Goal: Task Accomplishment & Management: Manage account settings

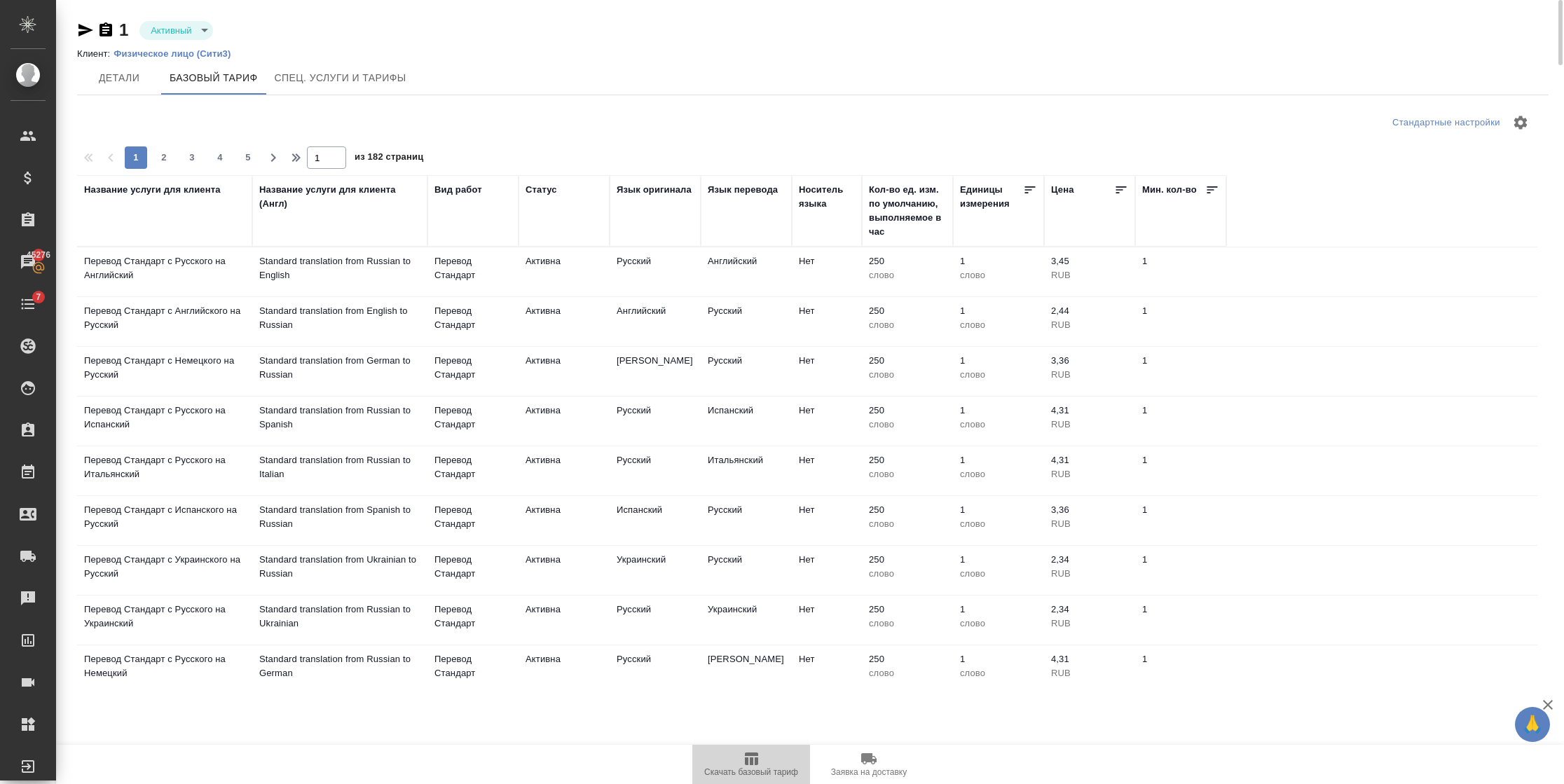
click at [476, 209] on icon "button" at bounding box center [752, 759] width 13 height 13
click at [98, 83] on span "Детали" at bounding box center [118, 78] width 67 height 18
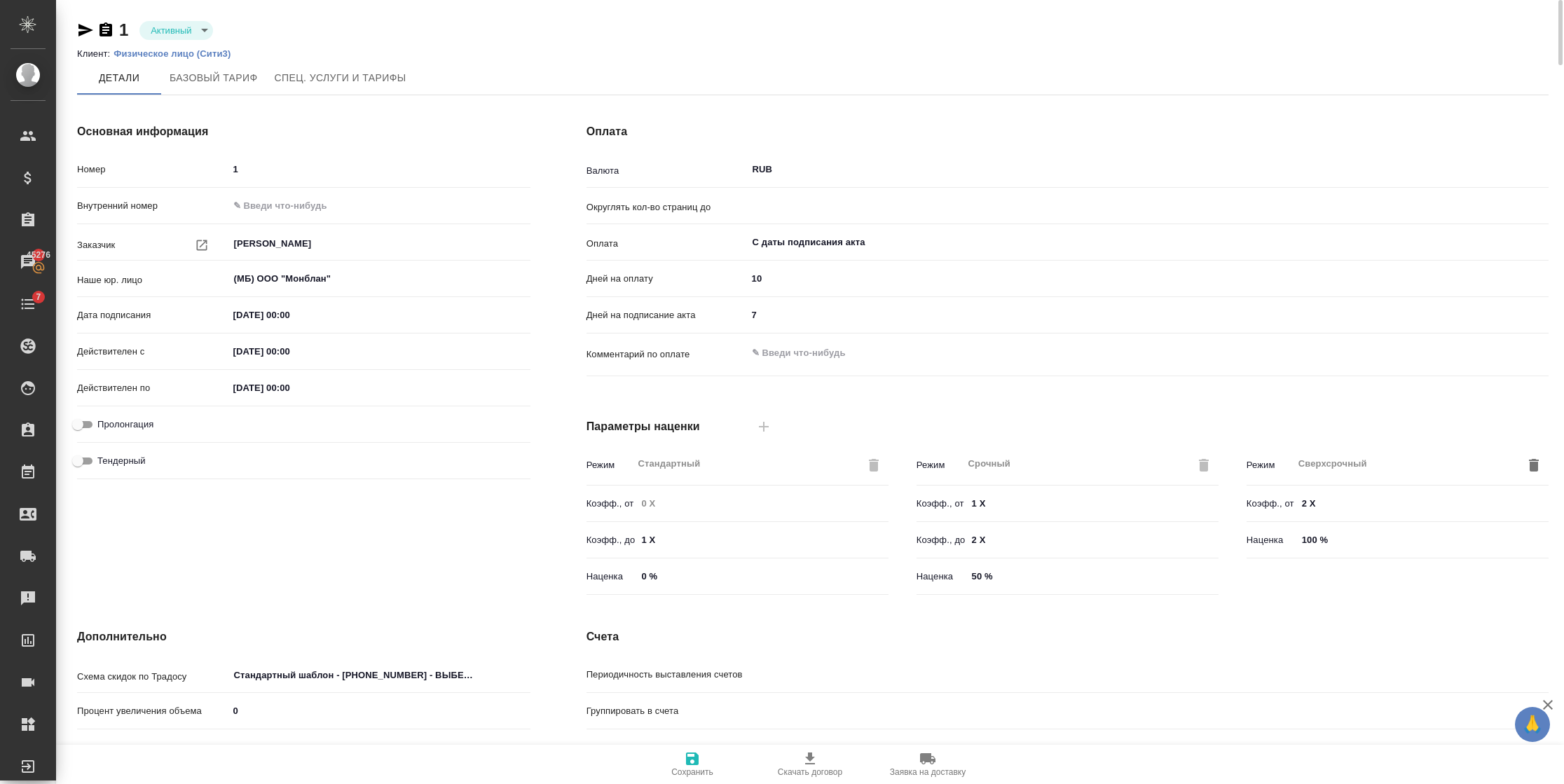
type input "0.5"
type textarea "x"
type input "Прайс_2025_филиалы"
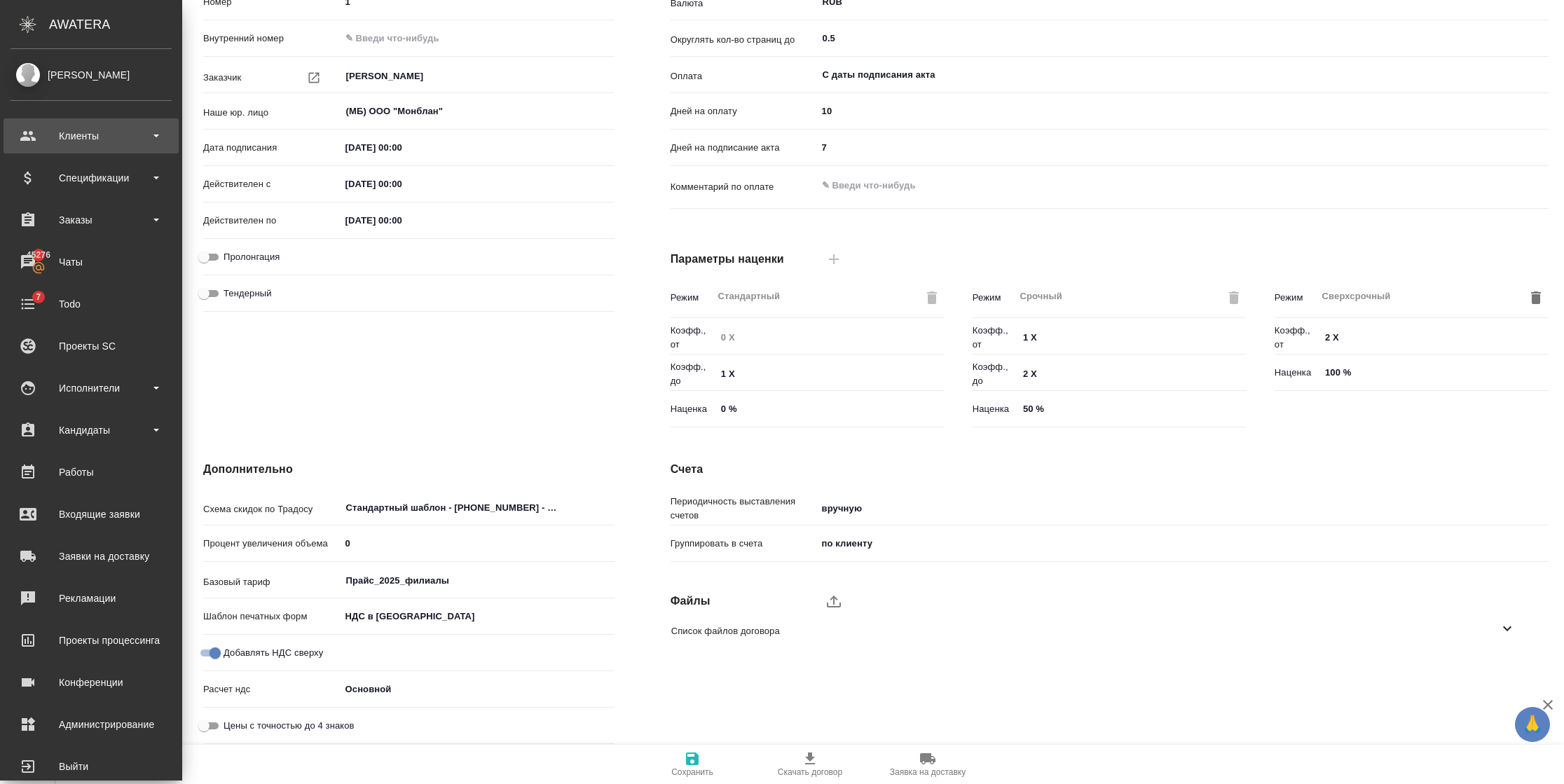
click at [98, 137] on div "Клиенты" at bounding box center [91, 136] width 162 height 21
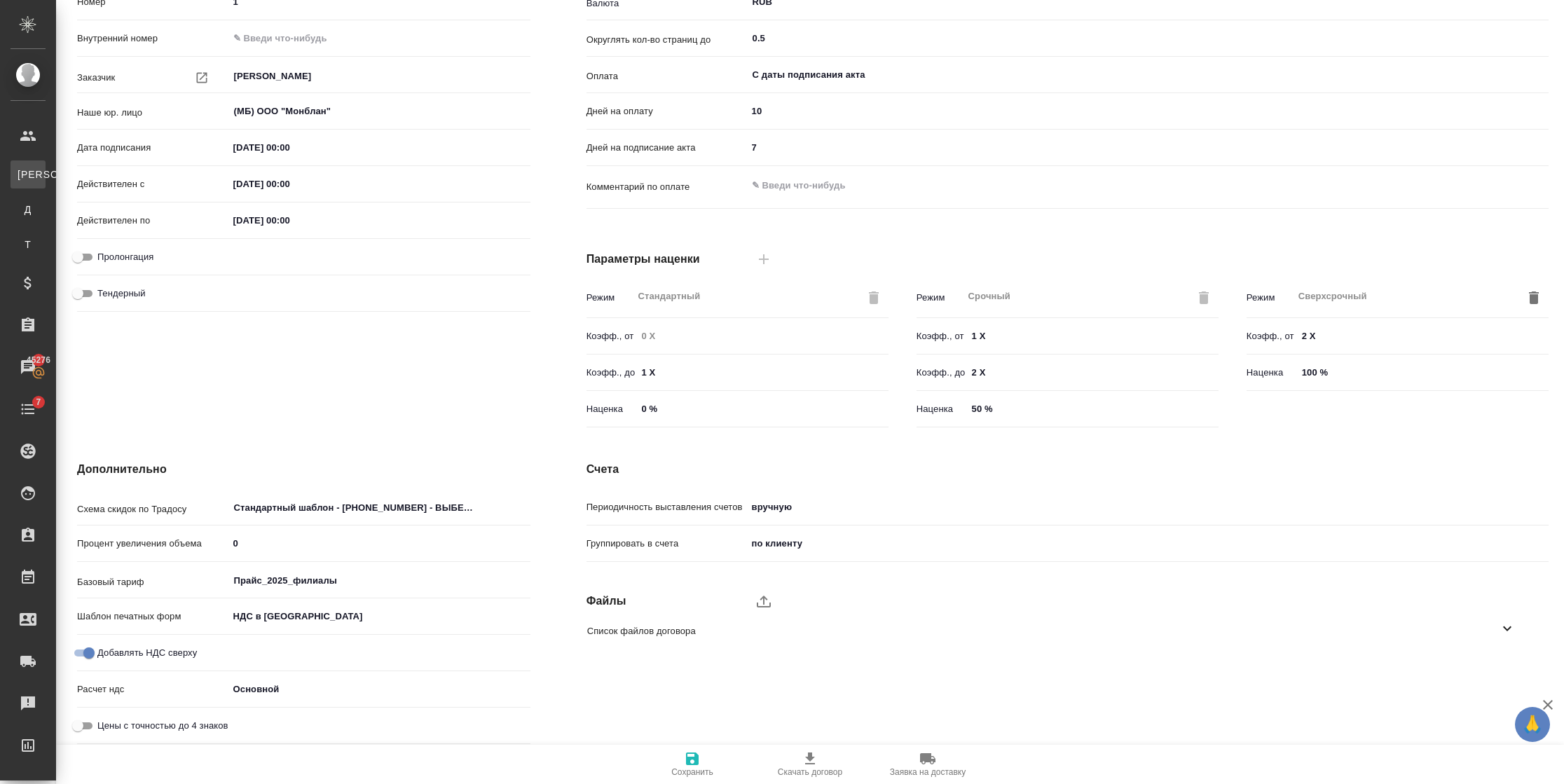
click at [21, 172] on div "Клиенты" at bounding box center [11, 174] width 21 height 14
type textarea "x"
select select "RU"
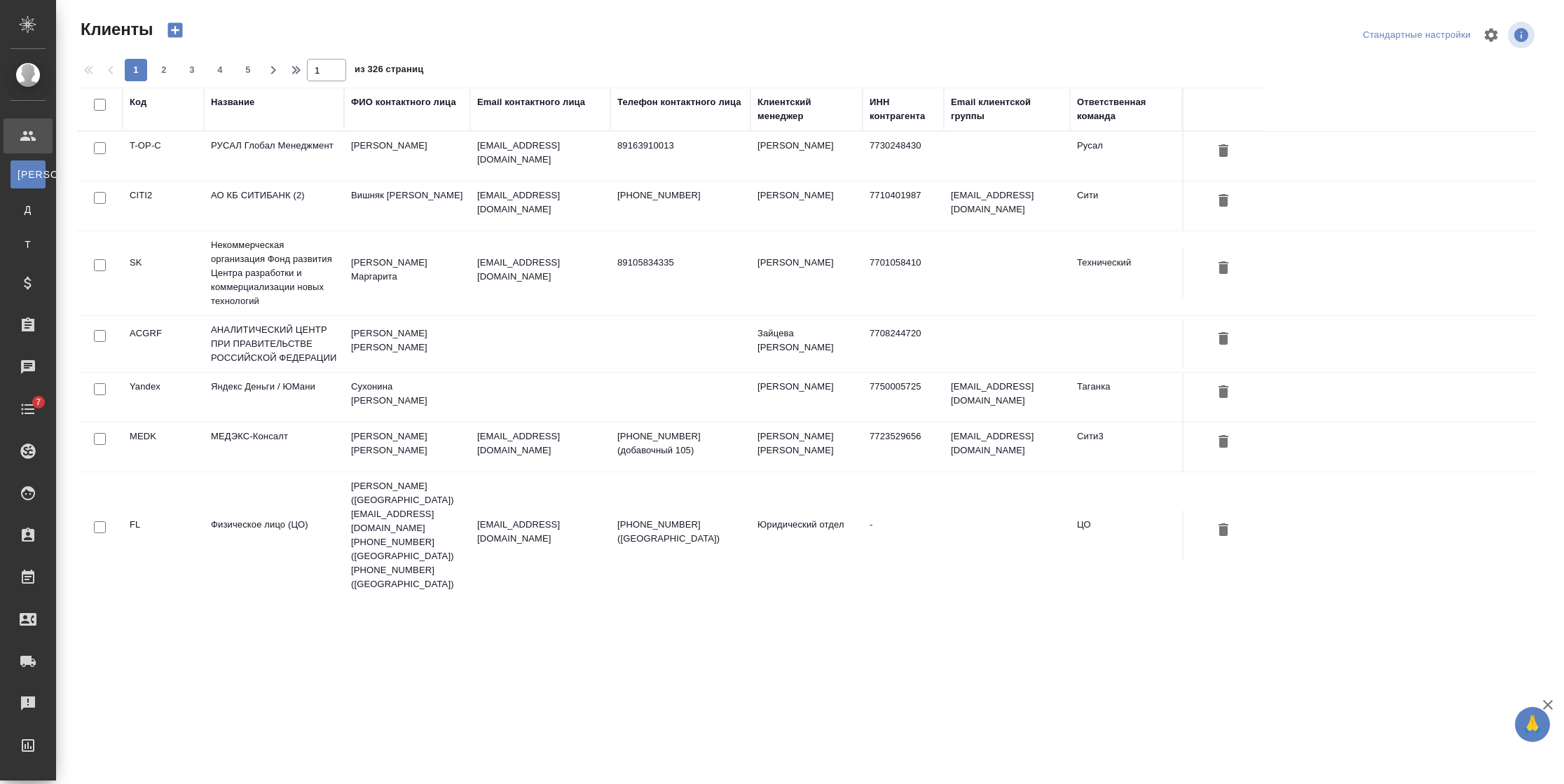
click at [243, 101] on div "Название" at bounding box center [233, 101] width 44 height 14
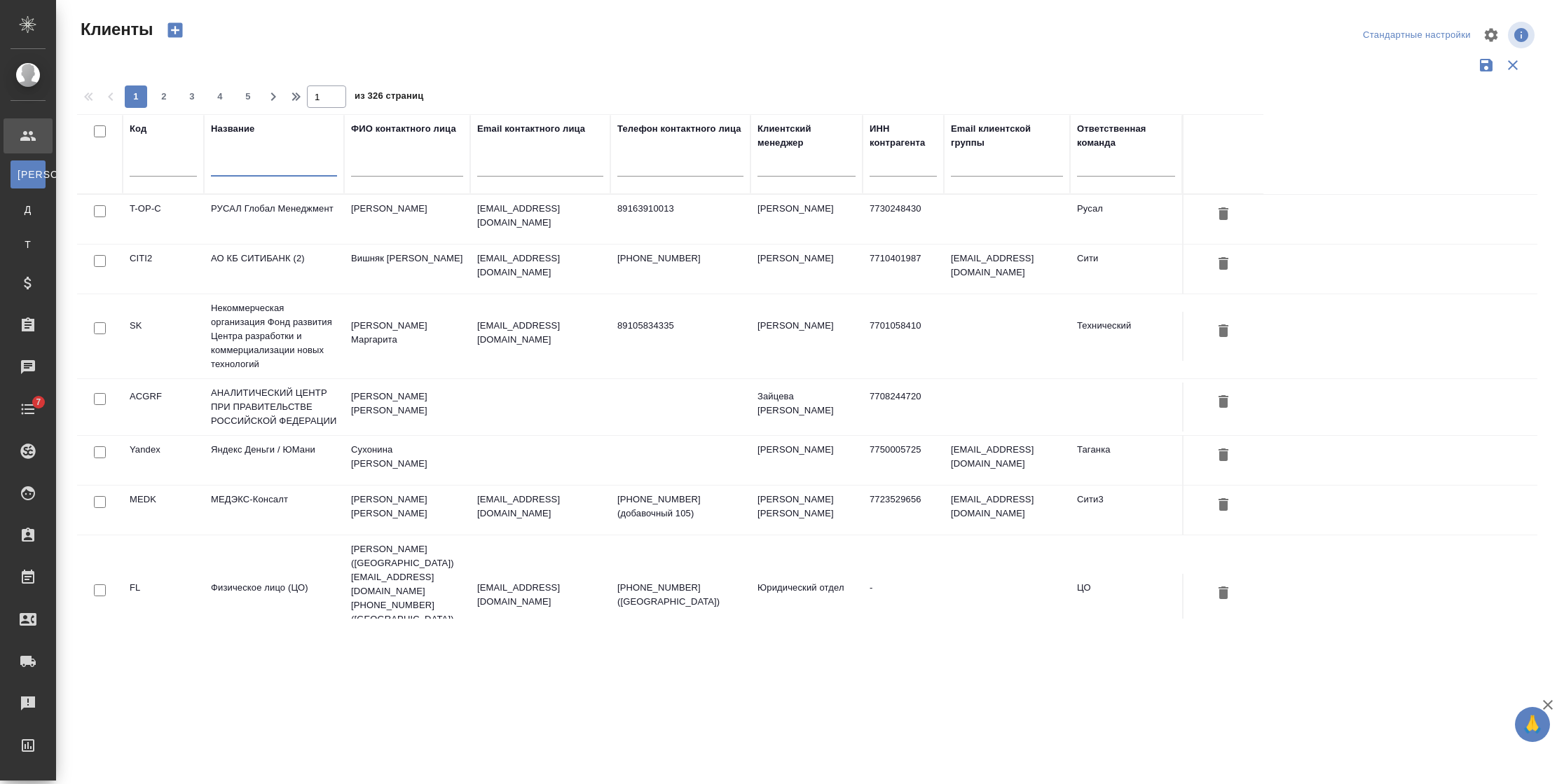
click at [257, 169] on input "text" at bounding box center [274, 168] width 126 height 18
drag, startPoint x: 257, startPoint y: 169, endPoint x: 166, endPoint y: 177, distance: 91.4
click at [166, 177] on tr "Код Название еуые ФИО контактного лица Email контактного лица Телефон контактно…" at bounding box center [670, 154] width 1187 height 80
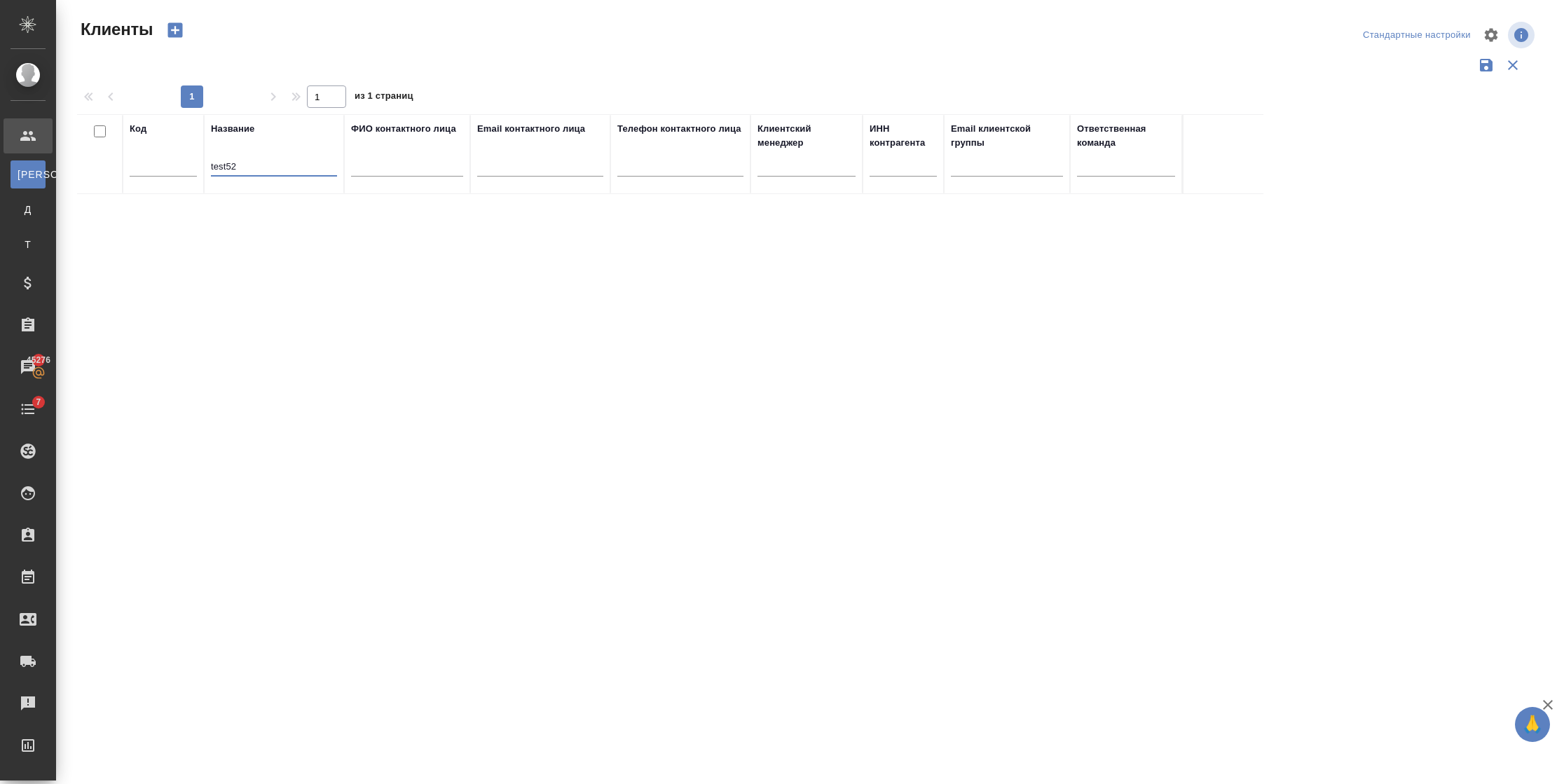
type input "test52"
click at [251, 209] on td "test52" at bounding box center [274, 219] width 140 height 49
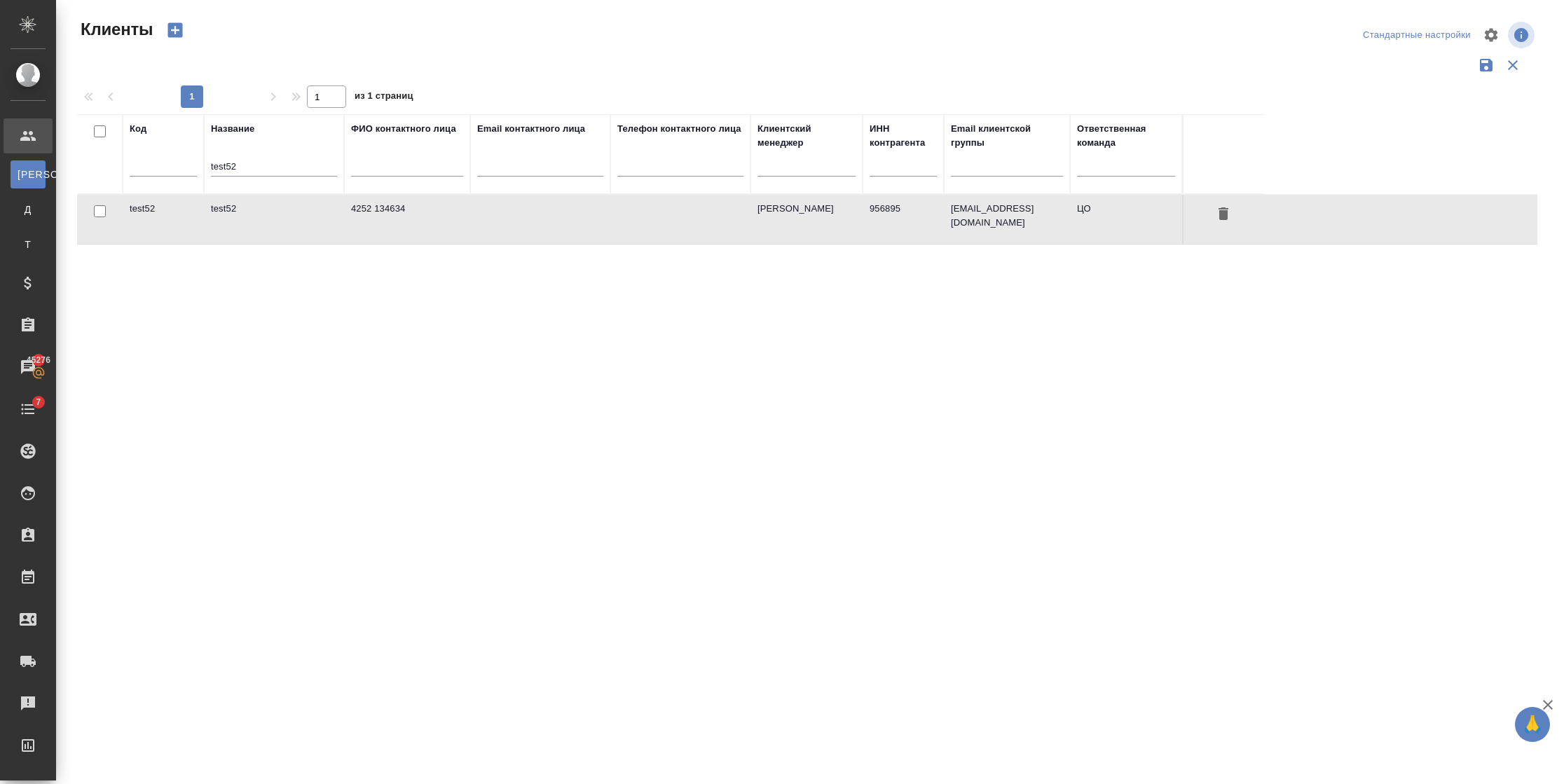
click at [251, 209] on td "test52" at bounding box center [274, 219] width 140 height 49
click at [295, 209] on td "test52" at bounding box center [274, 219] width 140 height 49
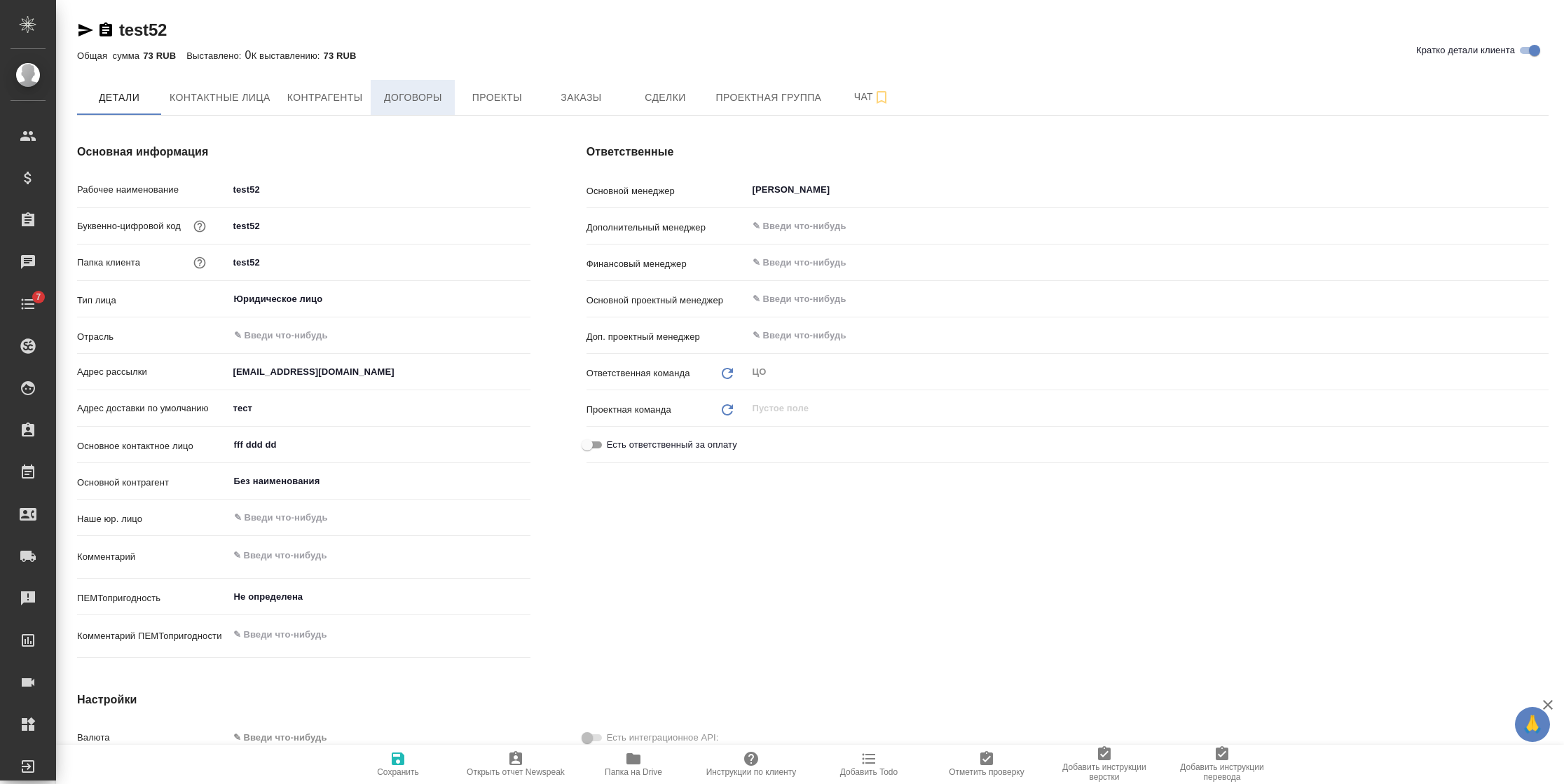
type textarea "x"
click at [415, 97] on span "Договоры" at bounding box center [412, 98] width 67 height 18
type textarea "x"
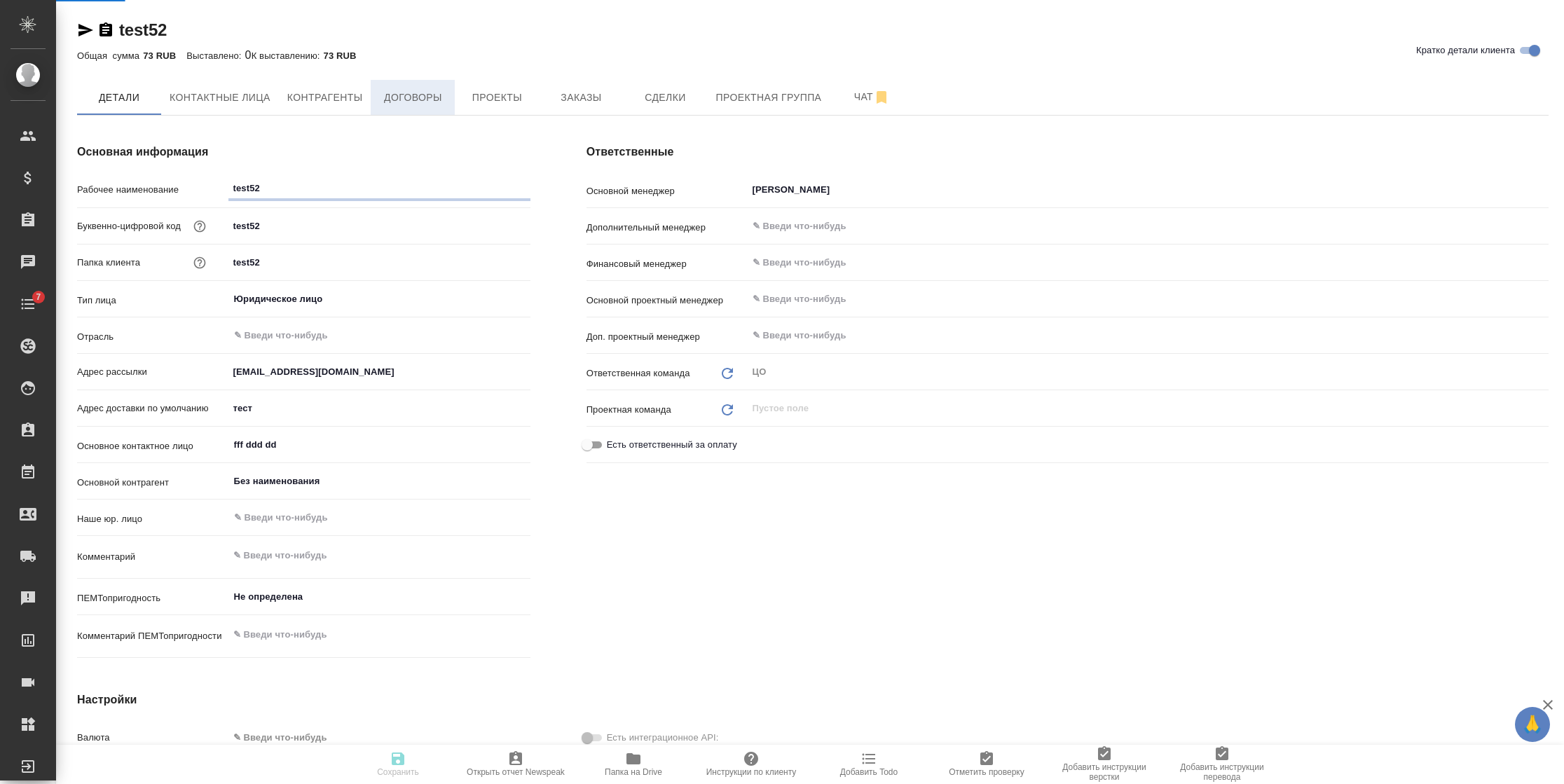
type textarea "x"
click at [415, 97] on span "Договоры" at bounding box center [412, 98] width 67 height 18
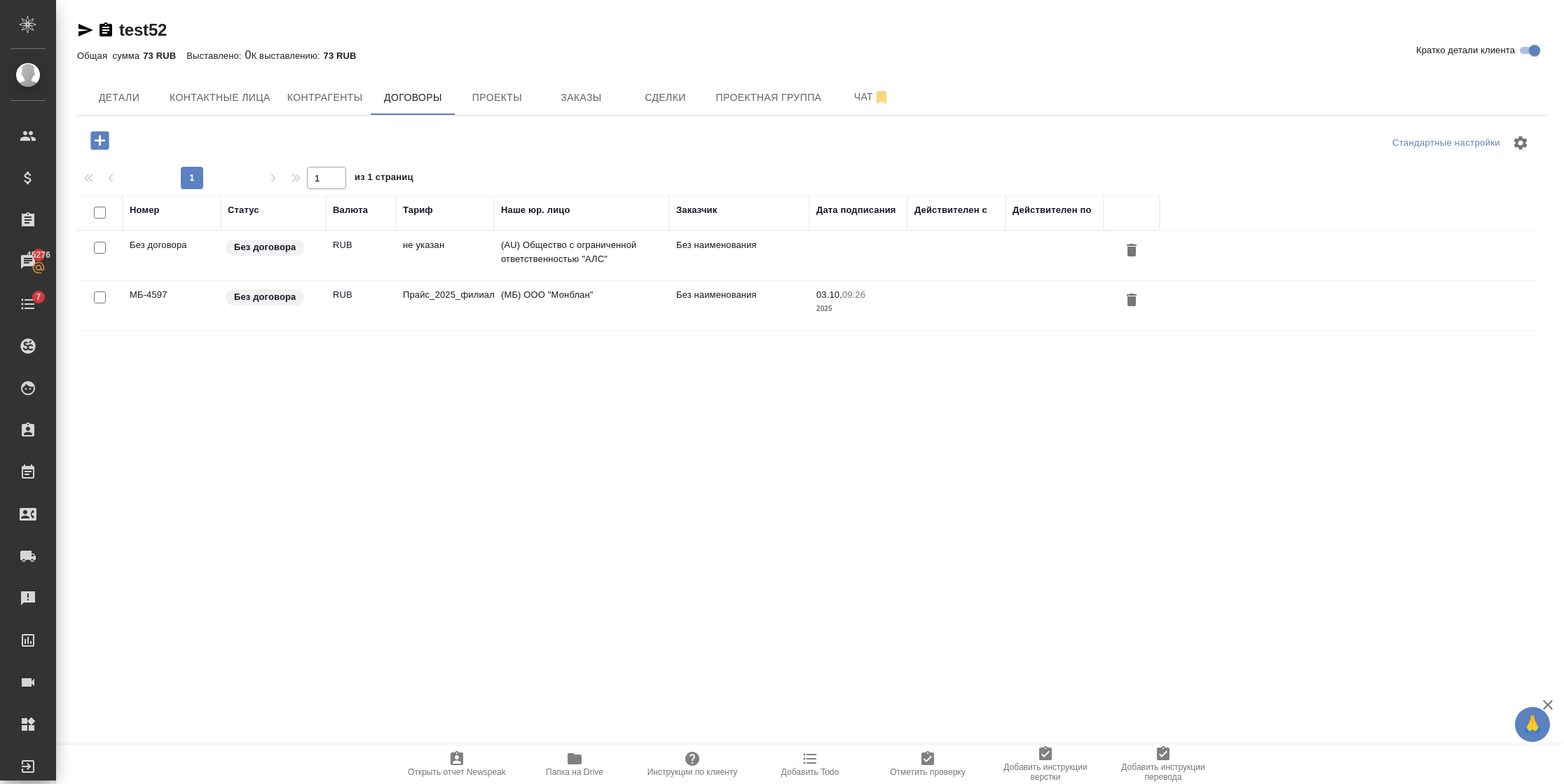
click at [465, 299] on td "Прайс_2025_филиалы" at bounding box center [445, 305] width 98 height 49
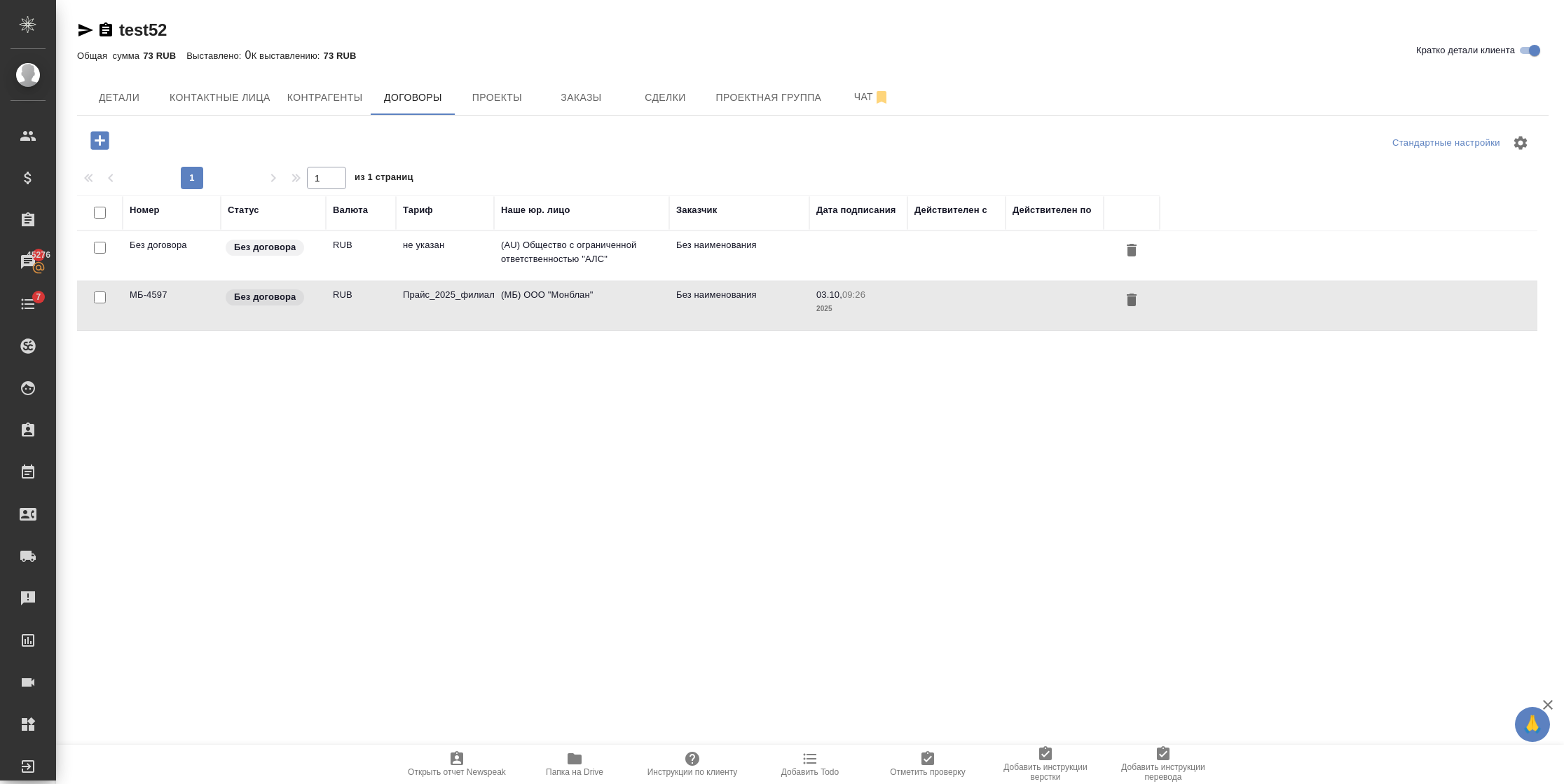
click at [465, 299] on td "Прайс_2025_филиалы" at bounding box center [445, 305] width 98 height 49
click at [463, 307] on td "Прайс_2025_филиалы" at bounding box center [445, 305] width 98 height 49
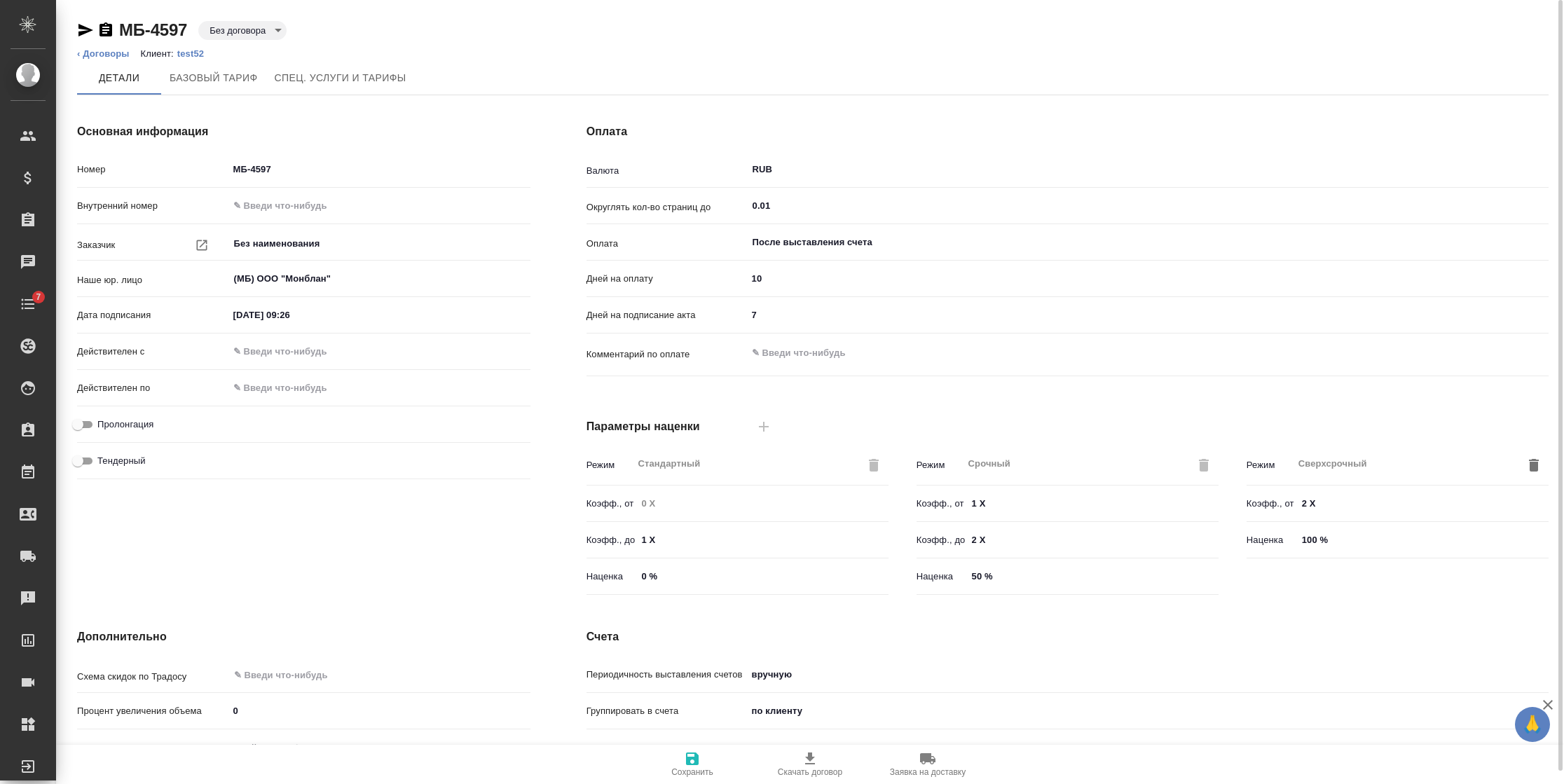
scroll to position [167, 0]
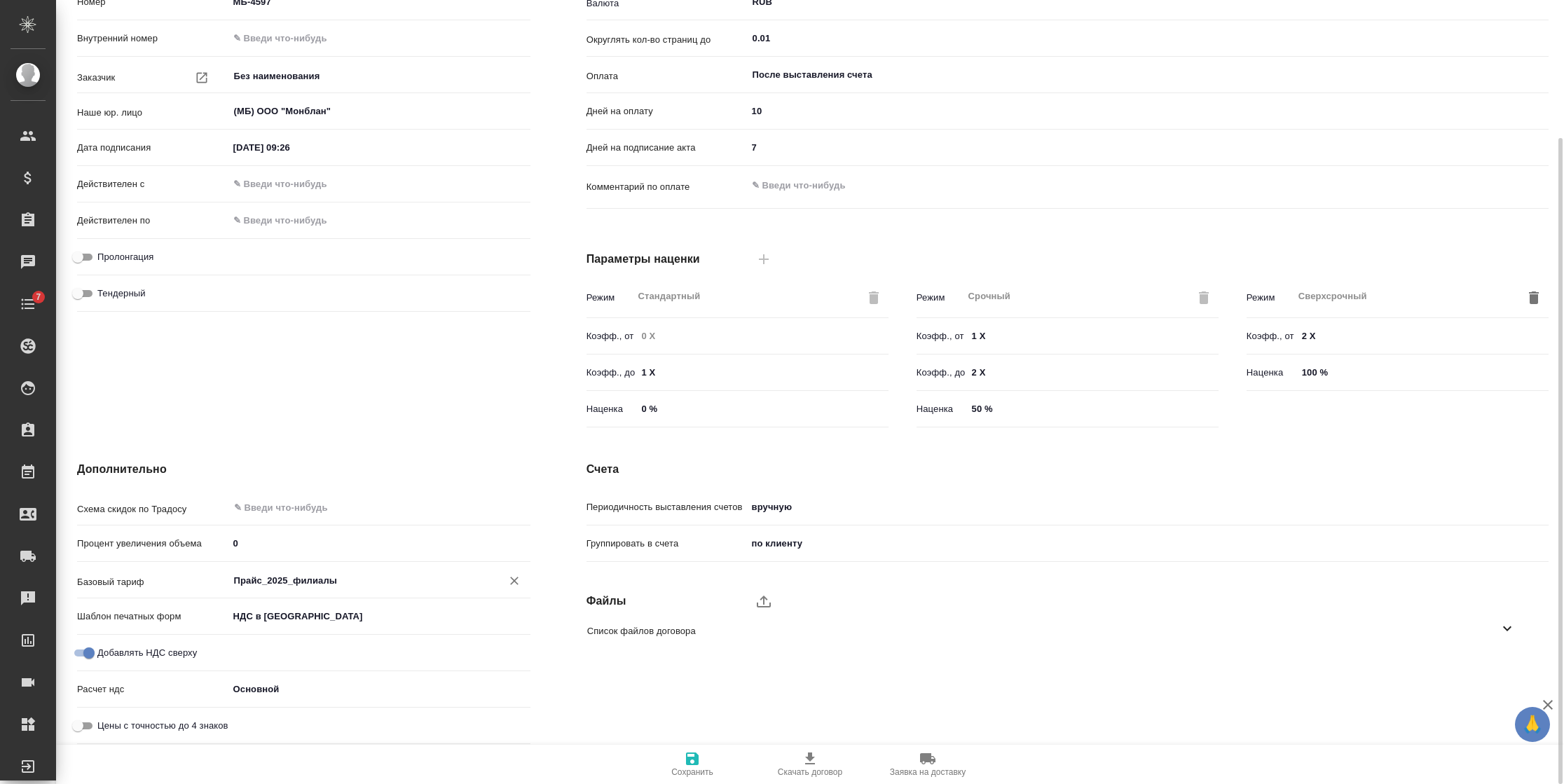
click at [390, 575] on input "Прайс_2025_филиалы" at bounding box center [356, 579] width 247 height 17
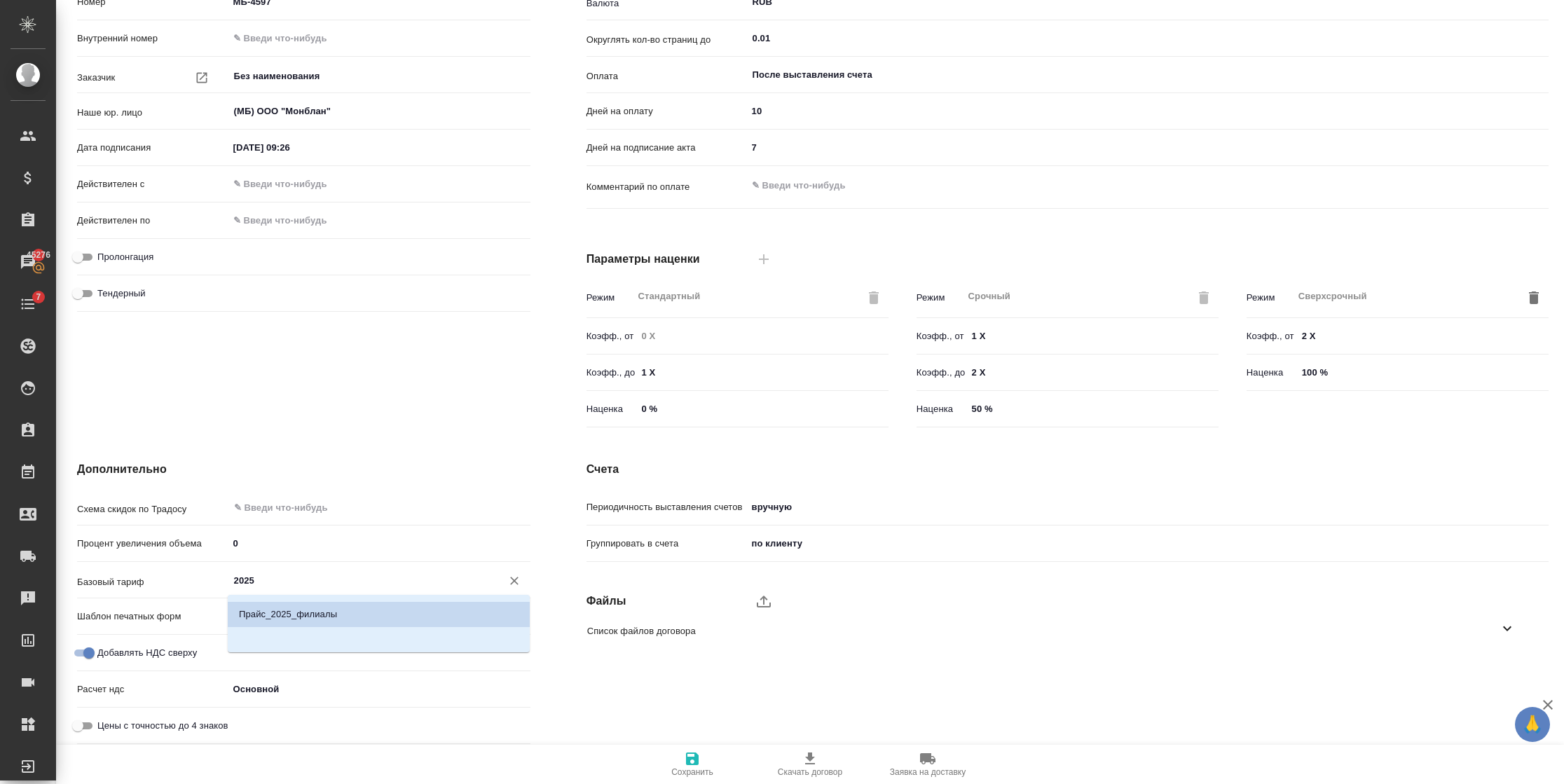
scroll to position [23, 0]
drag, startPoint x: 305, startPoint y: 580, endPoint x: 166, endPoint y: 568, distance: 139.5
click at [170, 572] on div "Базовый тариф 2025 ​" at bounding box center [304, 579] width 454 height 24
type input ","
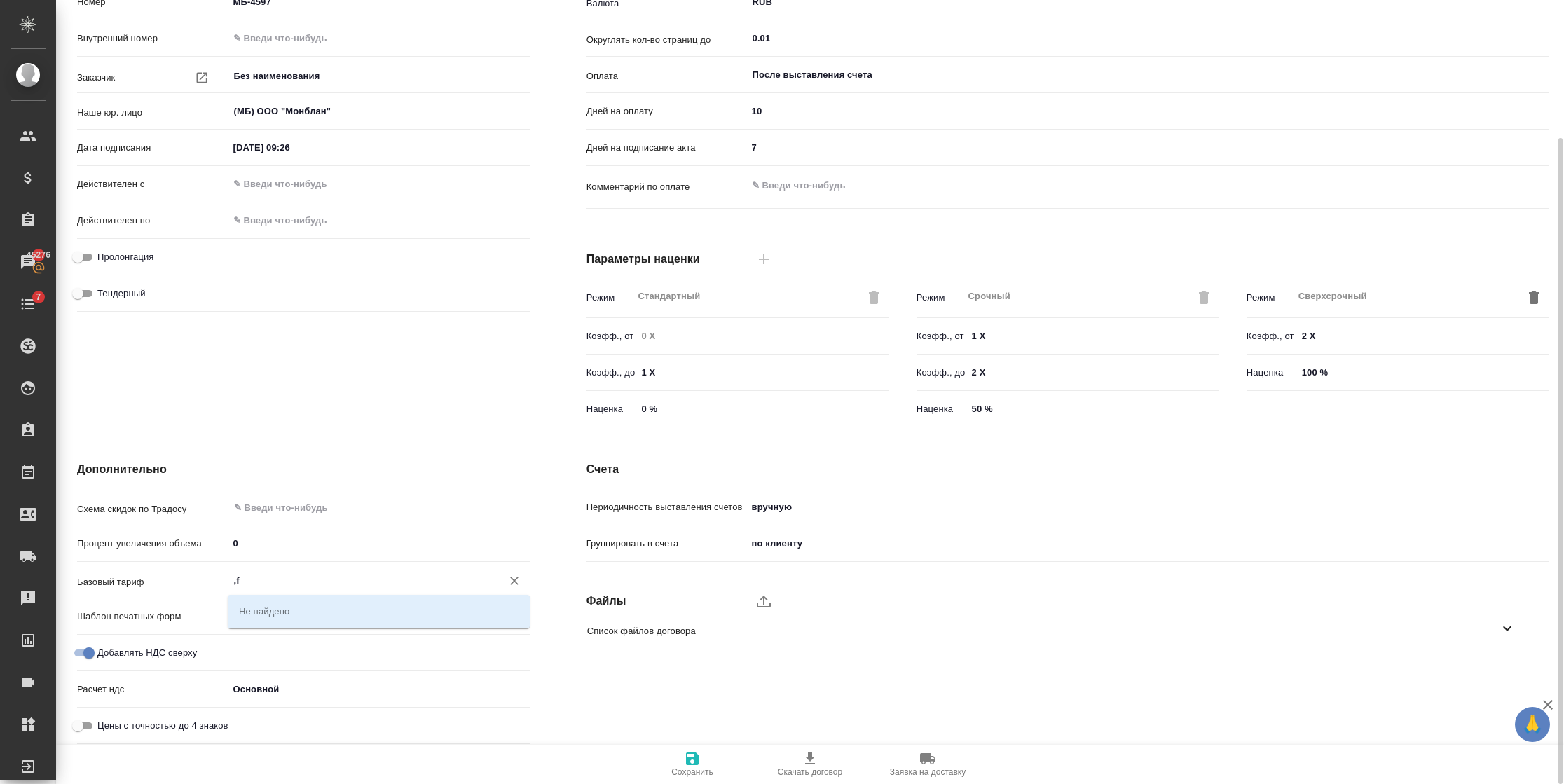
type input ","
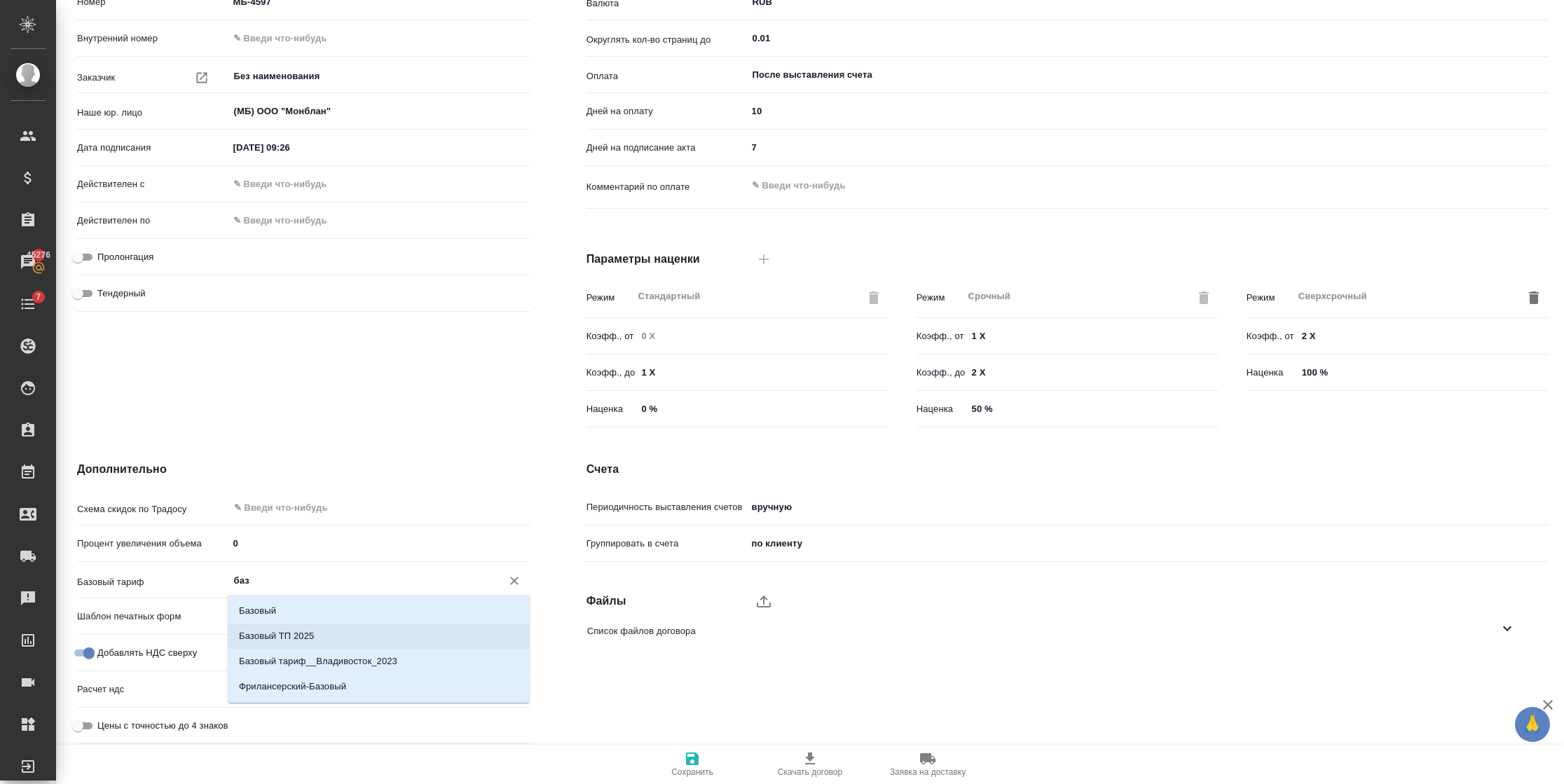
click at [289, 640] on p "Базовый ТП 2025" at bounding box center [276, 635] width 75 height 14
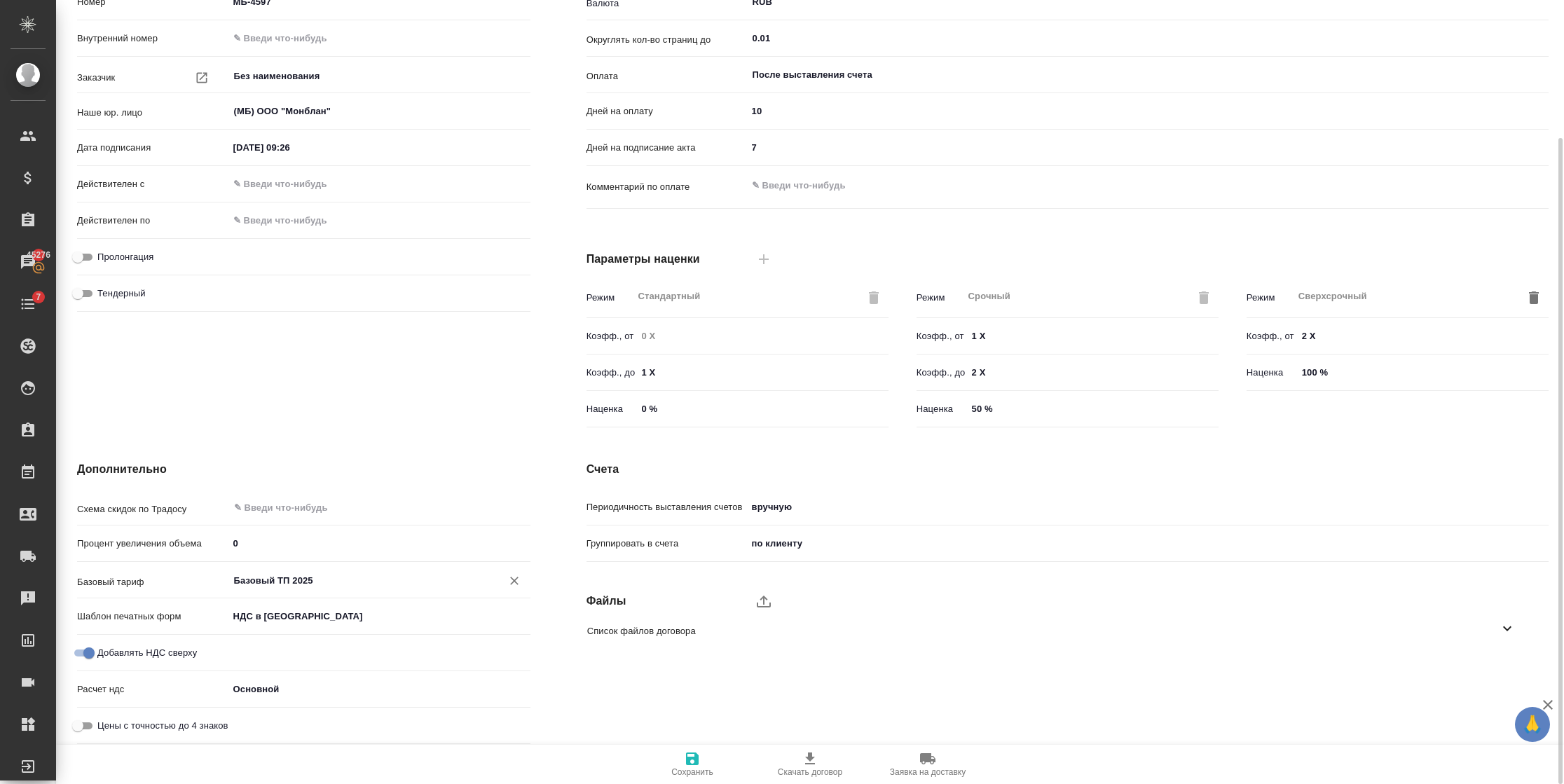
type input "Базовый ТП 2025"
click at [704, 773] on span "Сохранить" at bounding box center [692, 772] width 42 height 10
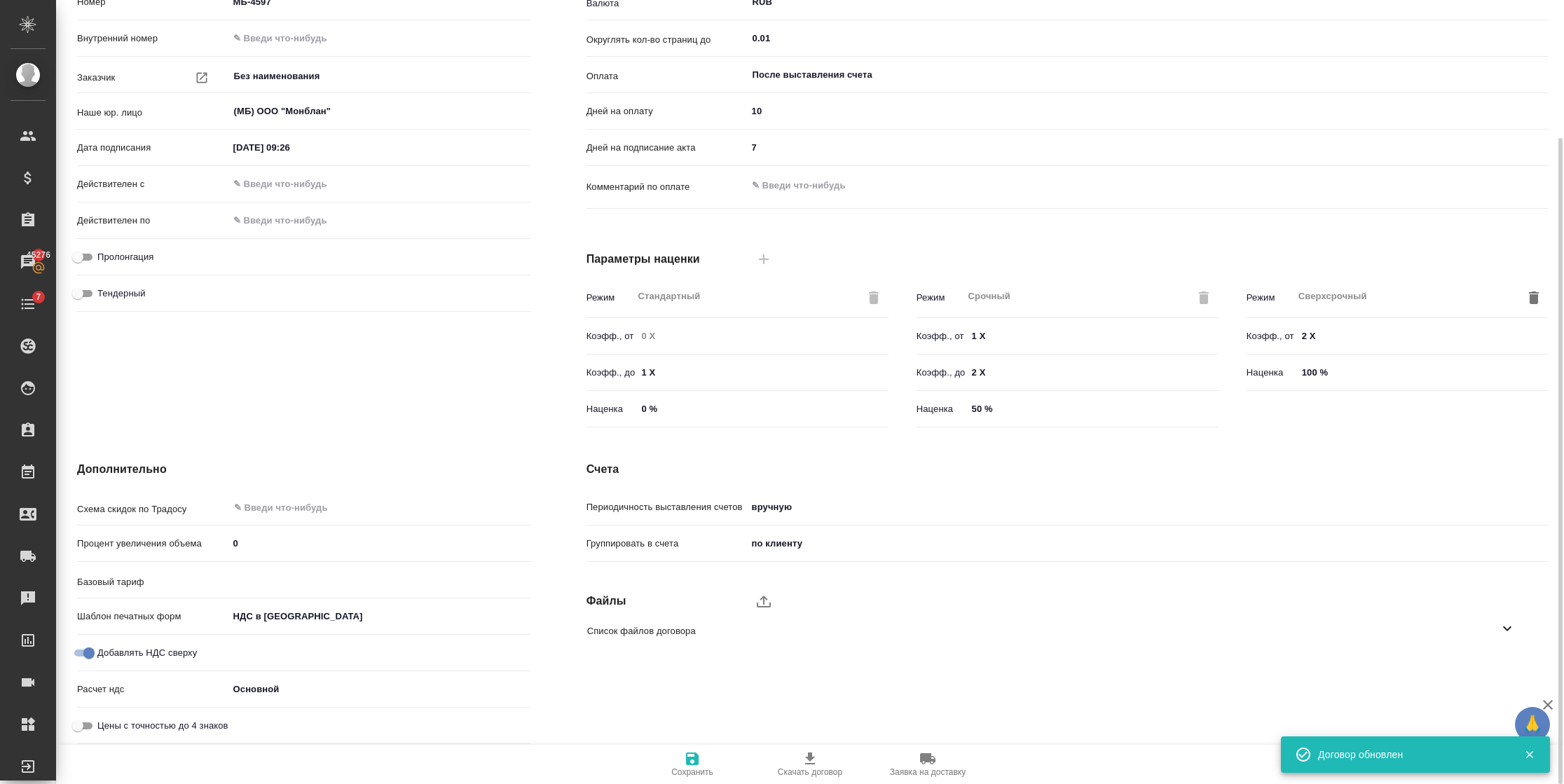
type input "Базовый ТП 2025"
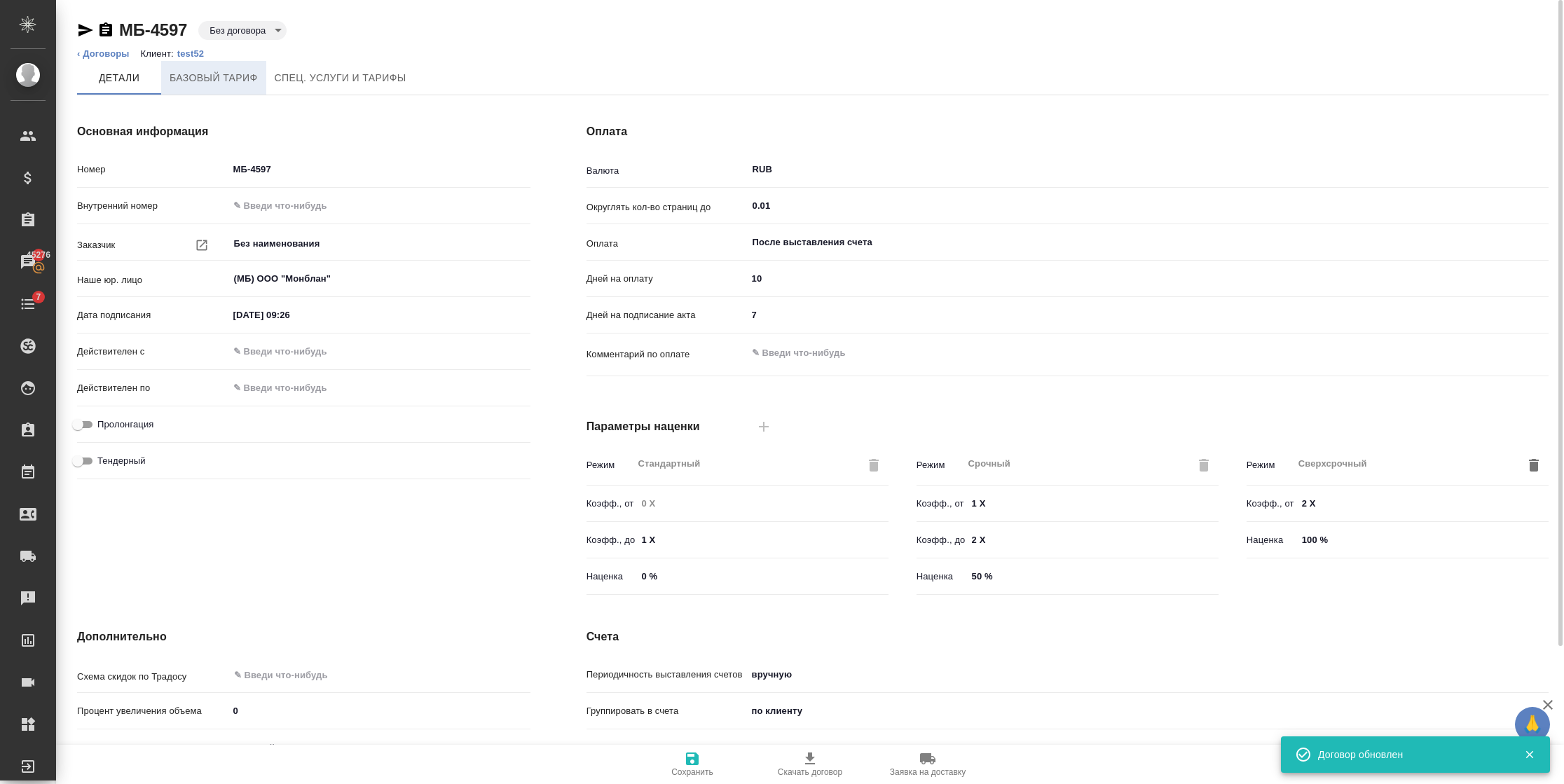
click at [200, 72] on span "Базовый тариф" at bounding box center [213, 78] width 88 height 18
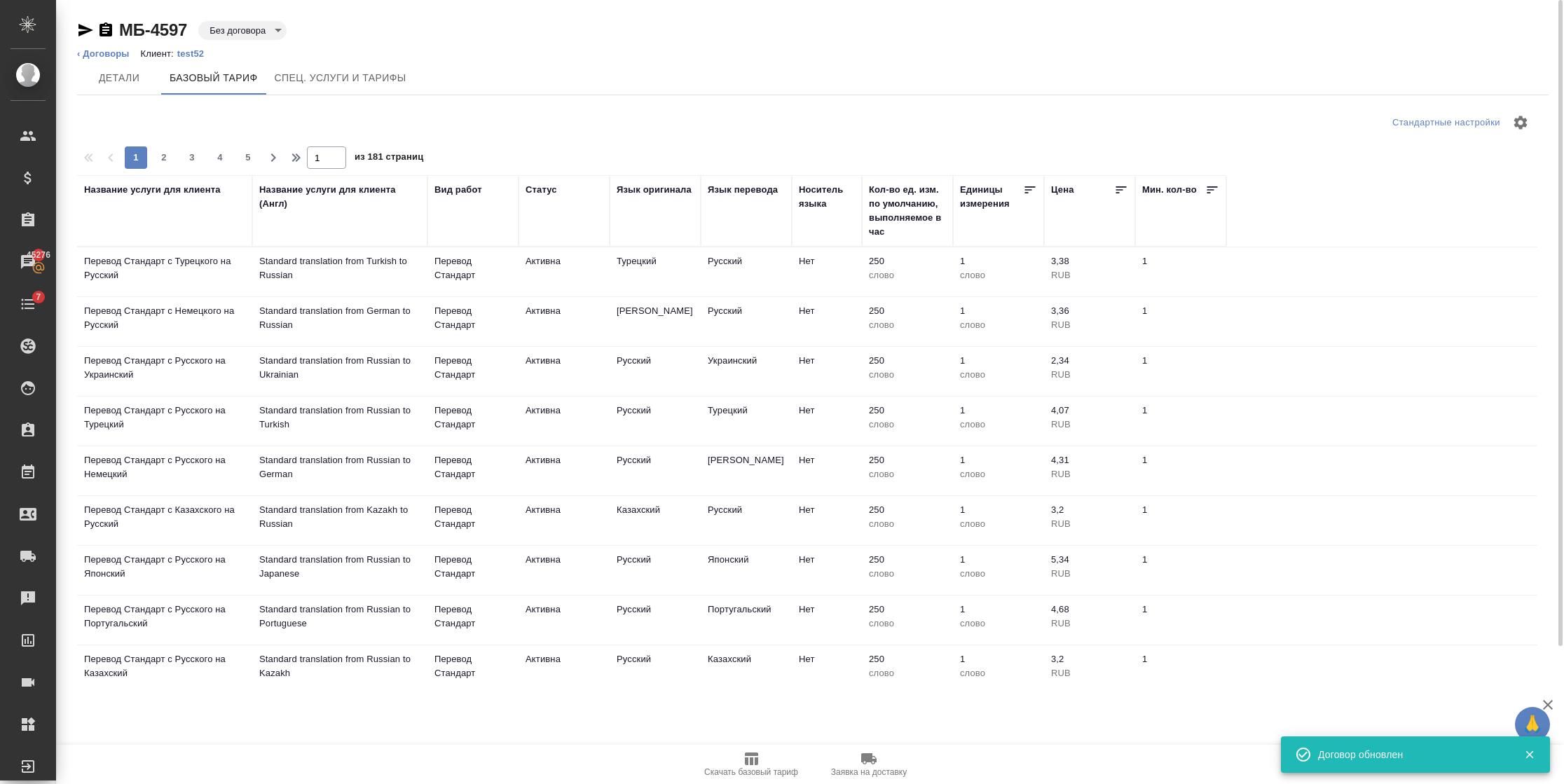
click at [738, 764] on span "Скачать базовый тариф" at bounding box center [751, 764] width 101 height 27
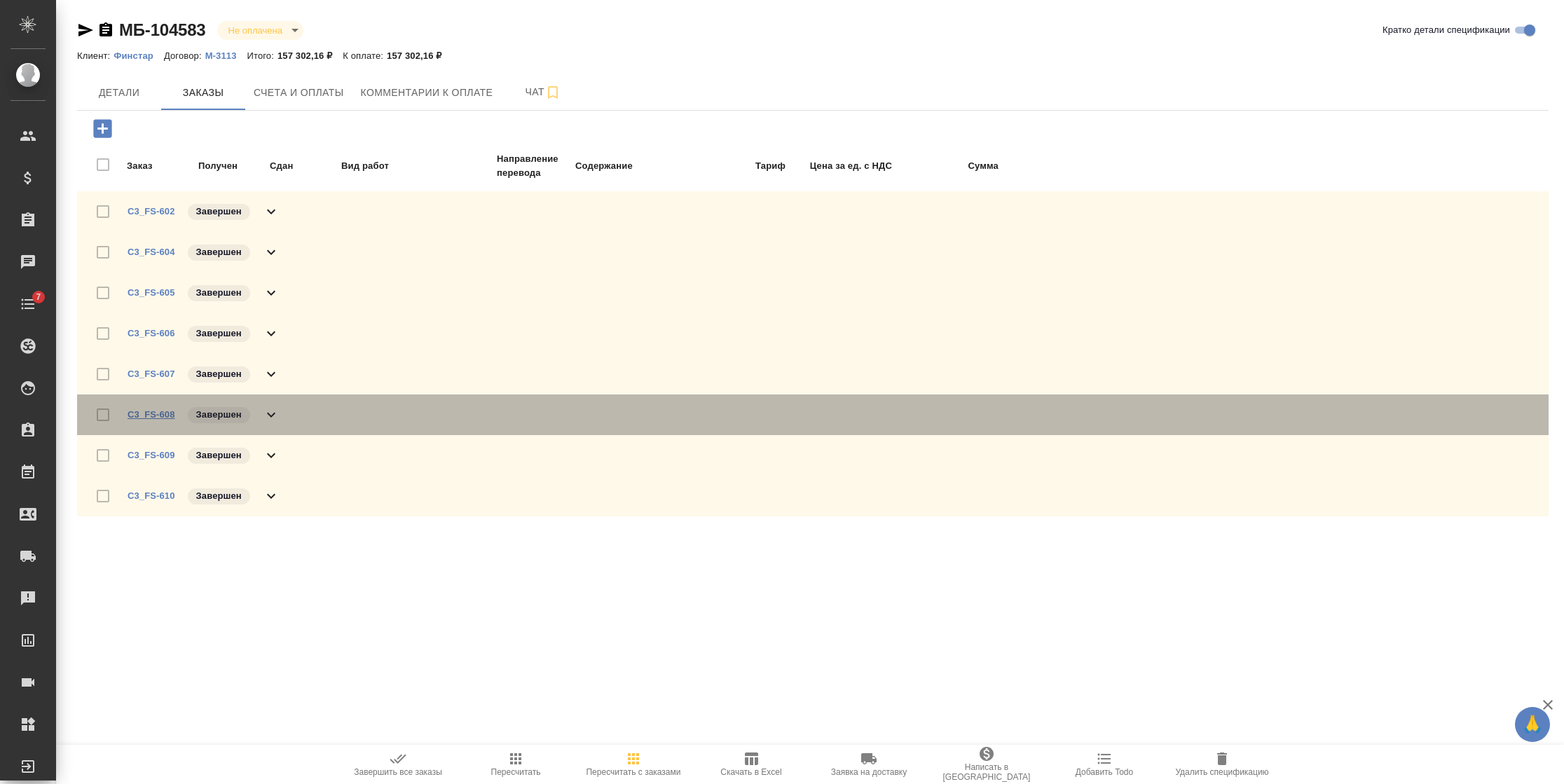
click at [153, 411] on link "C3_FS-608" at bounding box center [151, 414] width 48 height 11
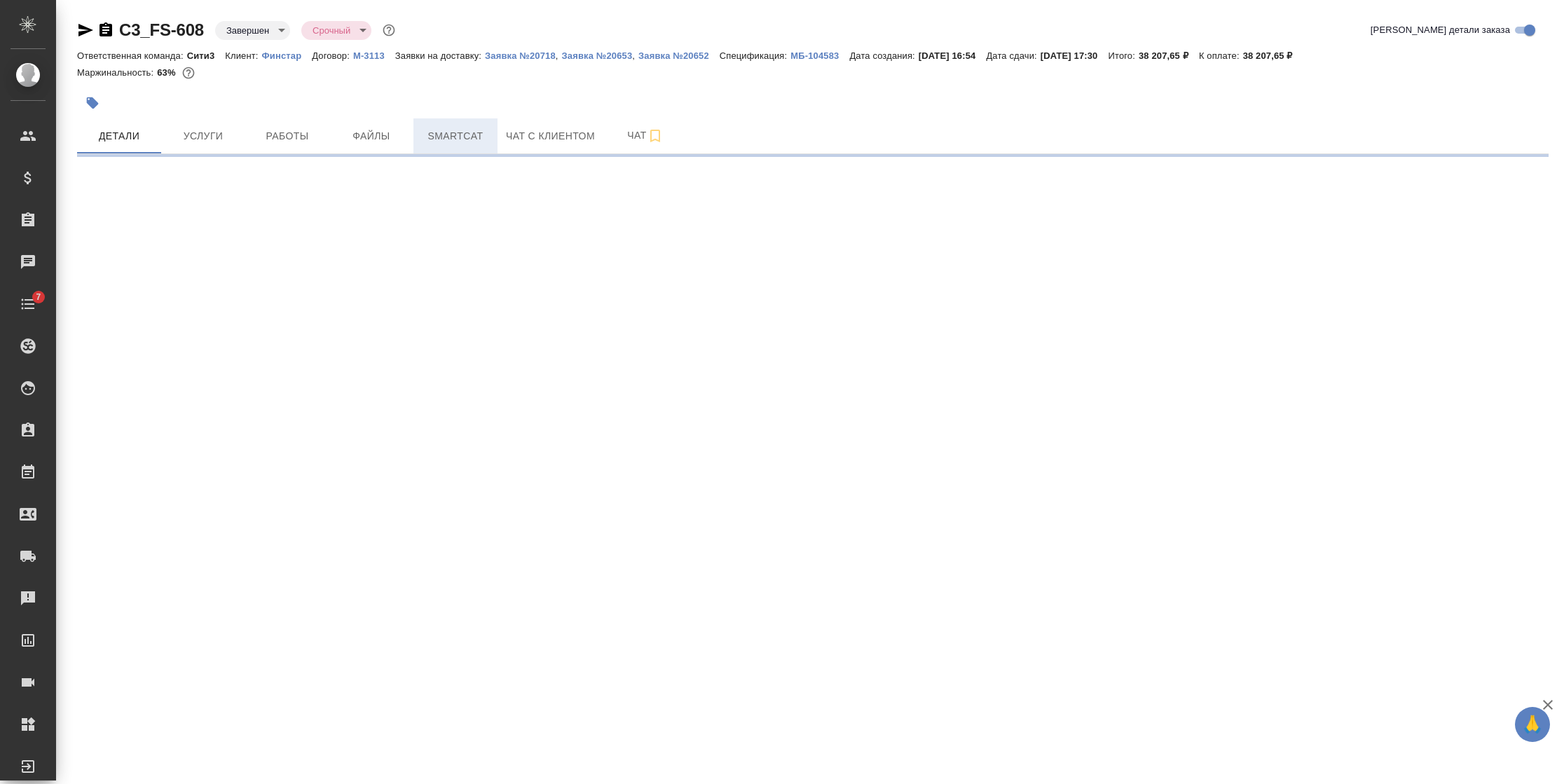
select select "RU"
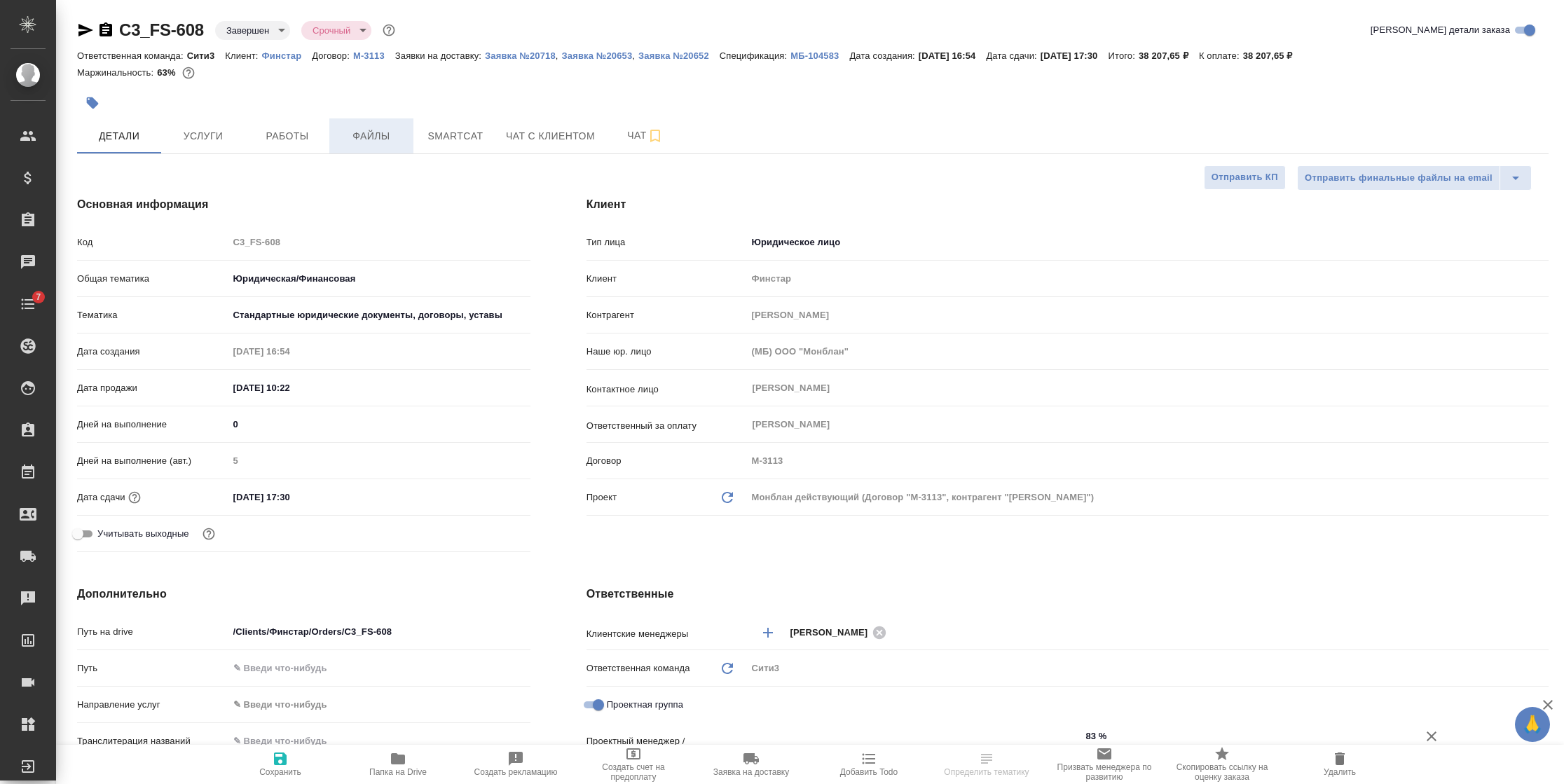
type textarea "x"
click at [368, 135] on span "Файлы" at bounding box center [371, 136] width 67 height 18
type textarea "x"
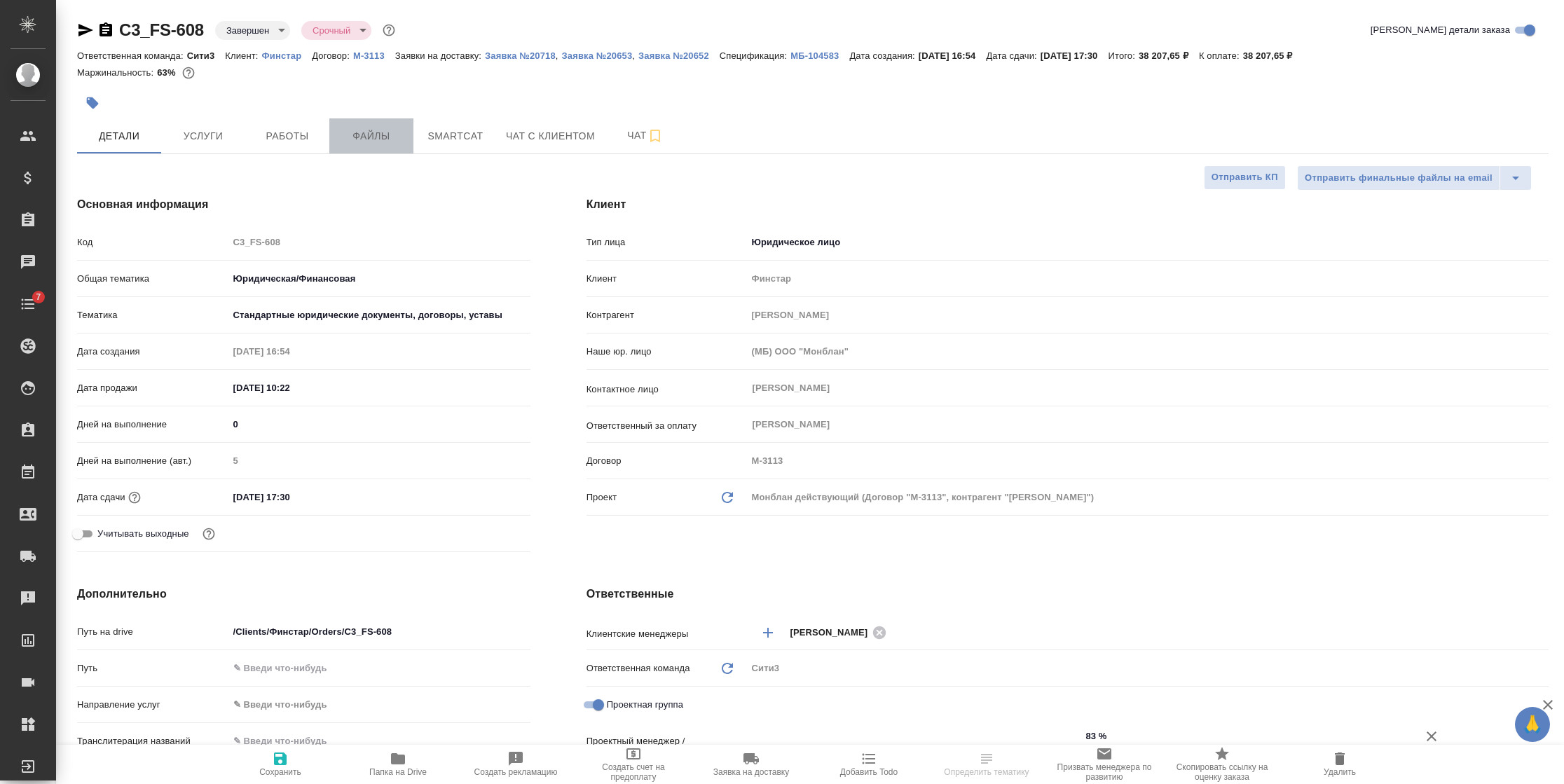
type textarea "x"
type input "Бабкина Анастасия"
type input "Никитина Татьяна"
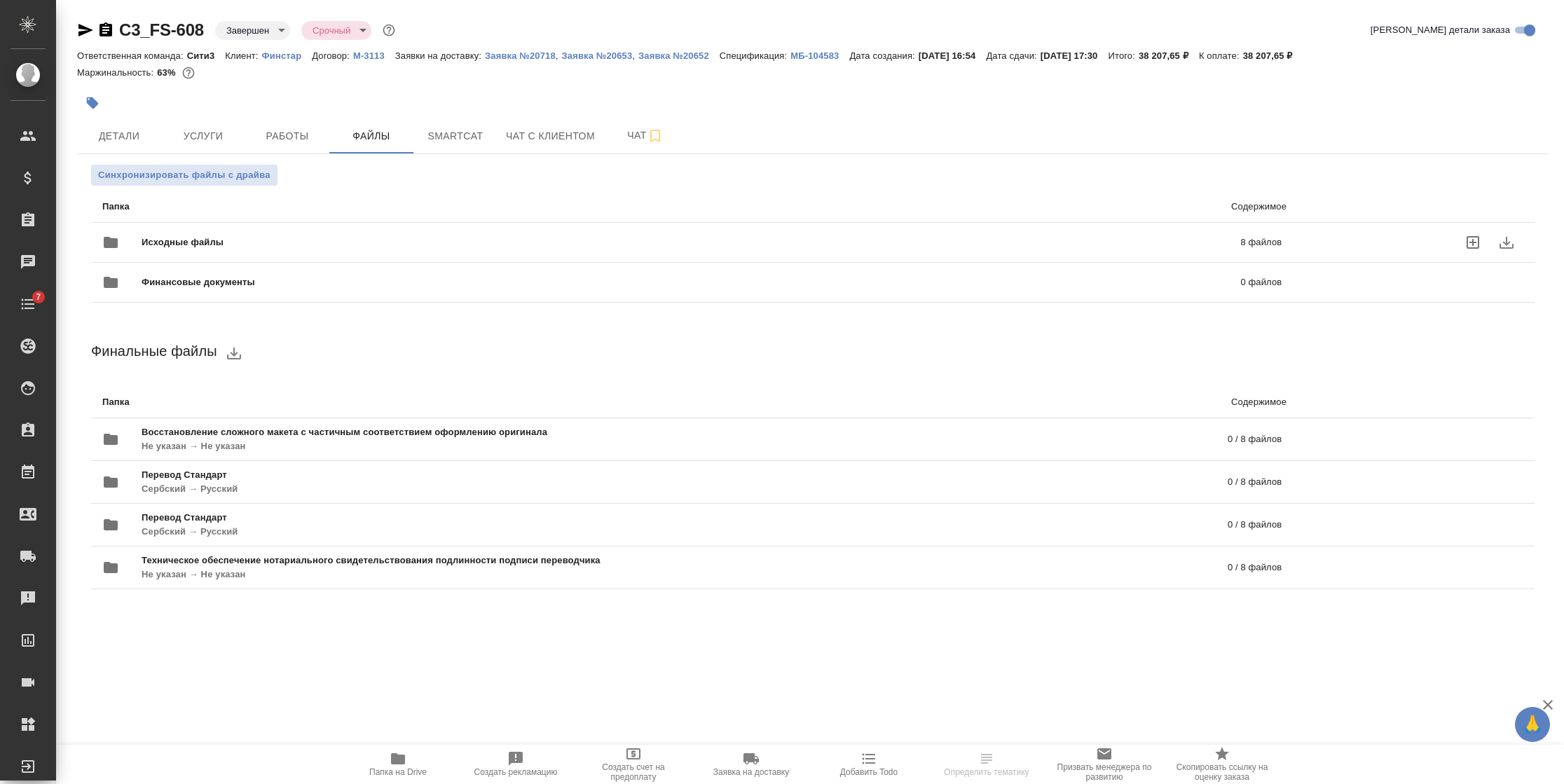
click at [131, 243] on div at bounding box center [122, 242] width 39 height 33
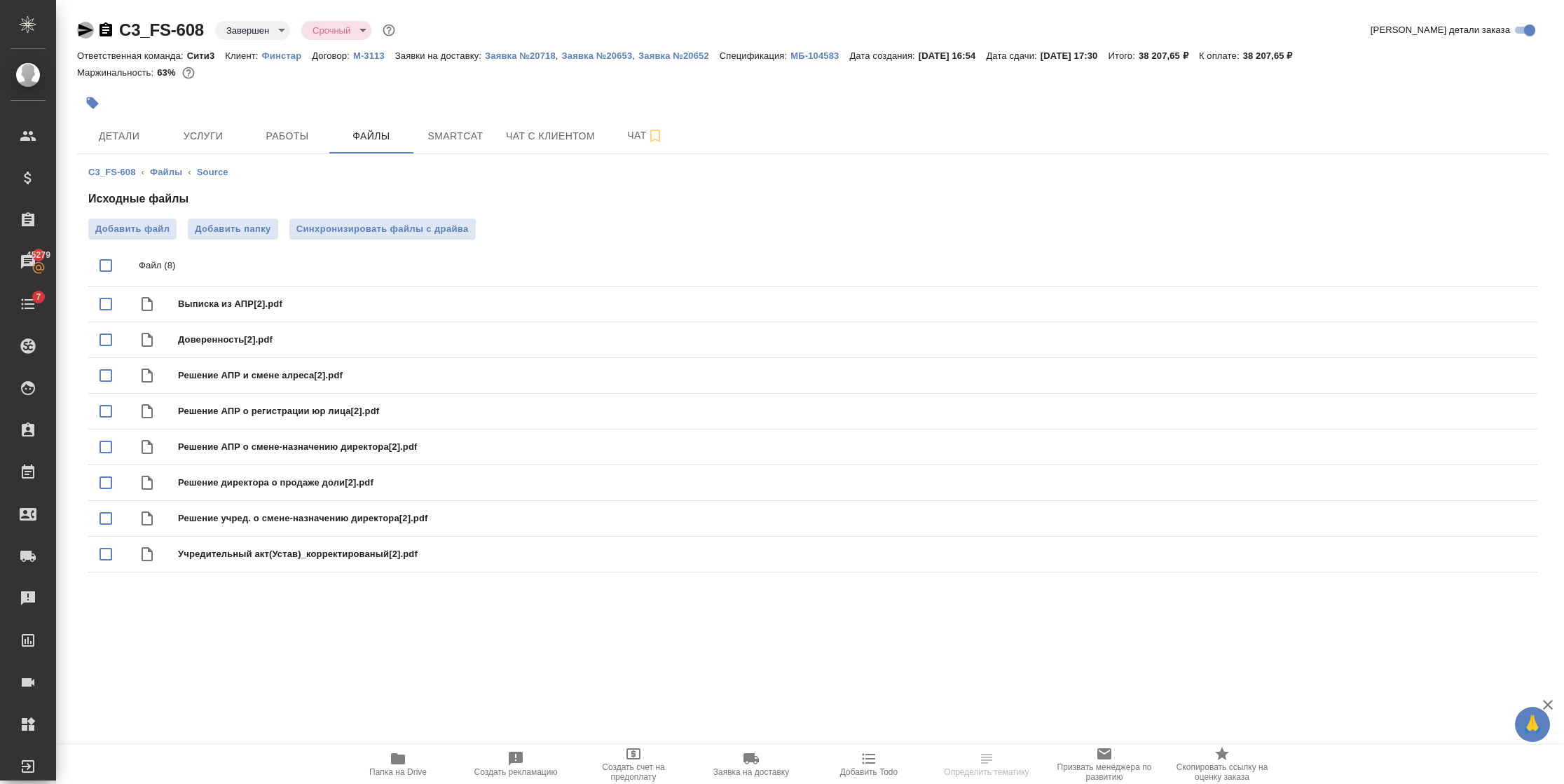
click at [84, 31] on icon "button" at bounding box center [86, 30] width 15 height 13
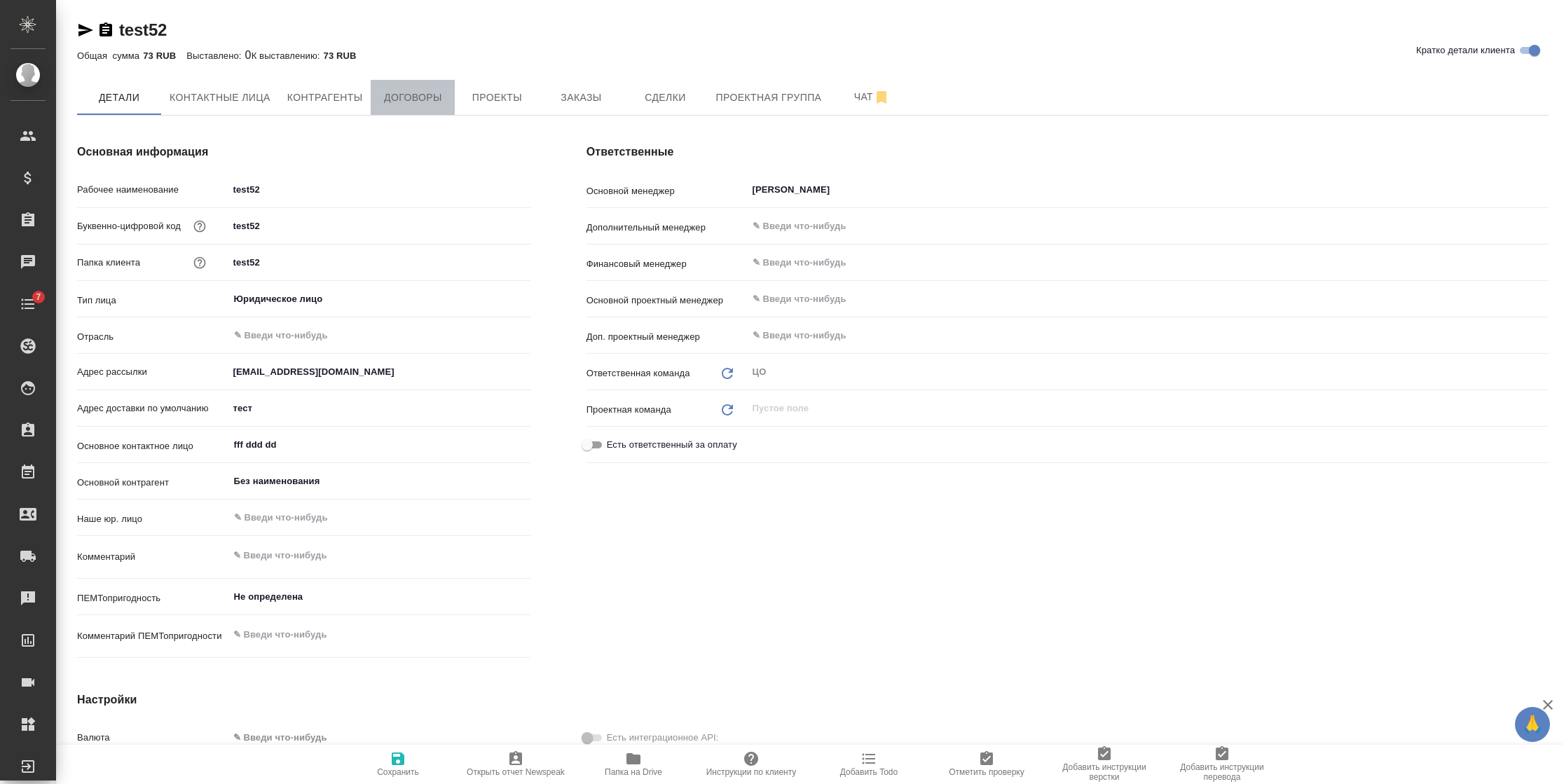
click at [423, 93] on span "Договоры" at bounding box center [412, 98] width 67 height 18
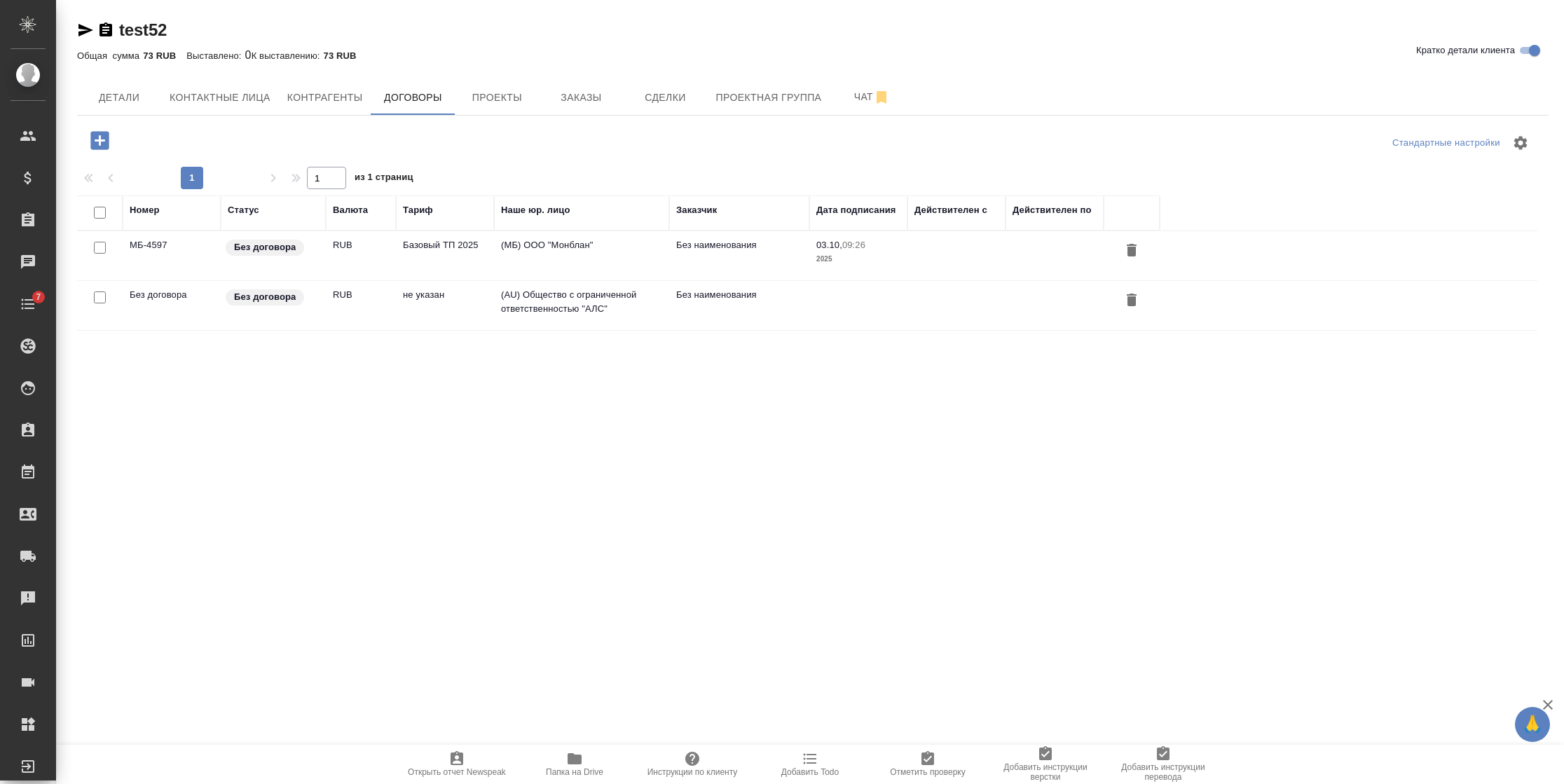
click at [343, 327] on td "RUB" at bounding box center [360, 305] width 70 height 49
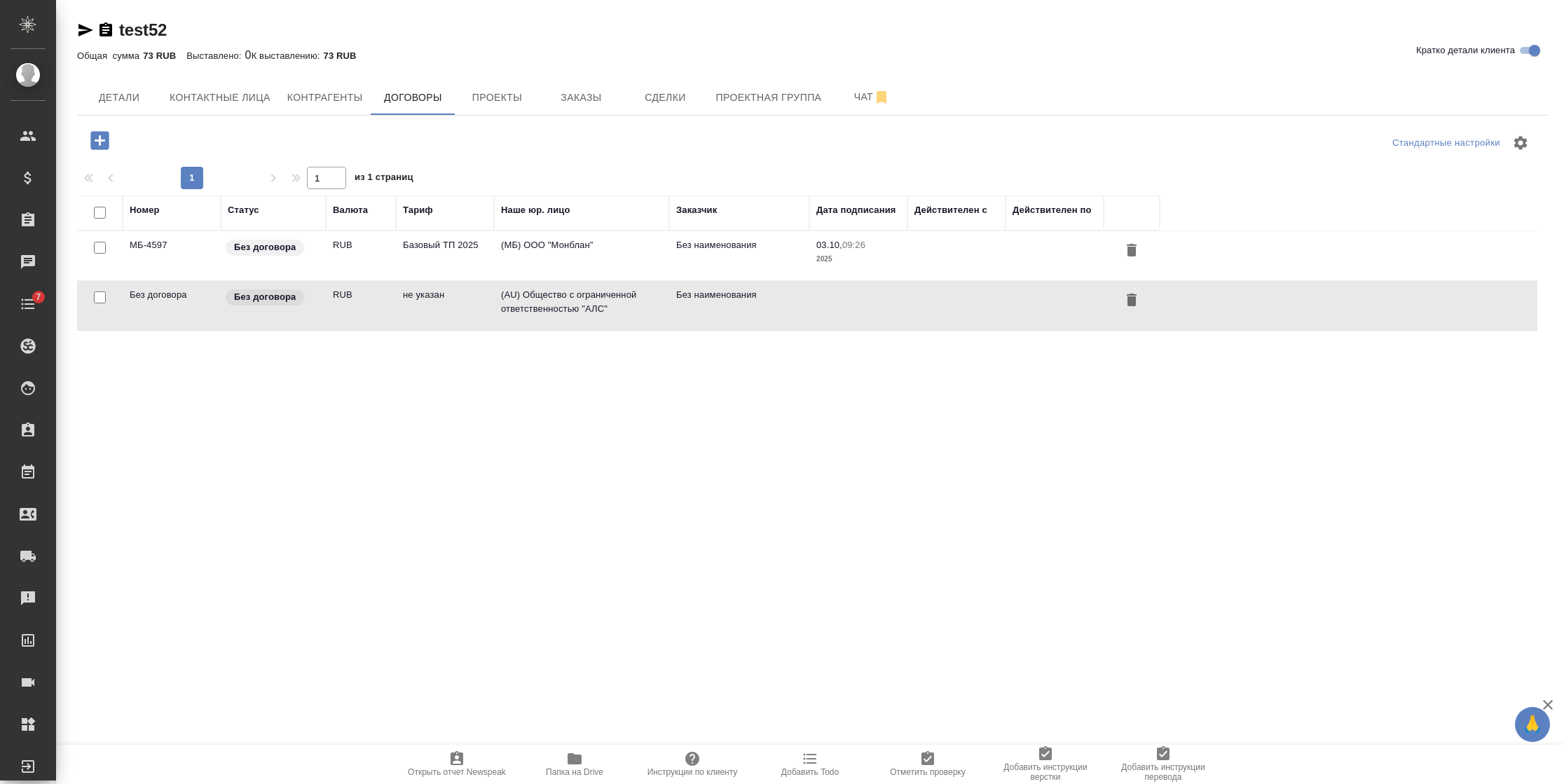
click at [343, 327] on td "RUB" at bounding box center [360, 305] width 70 height 49
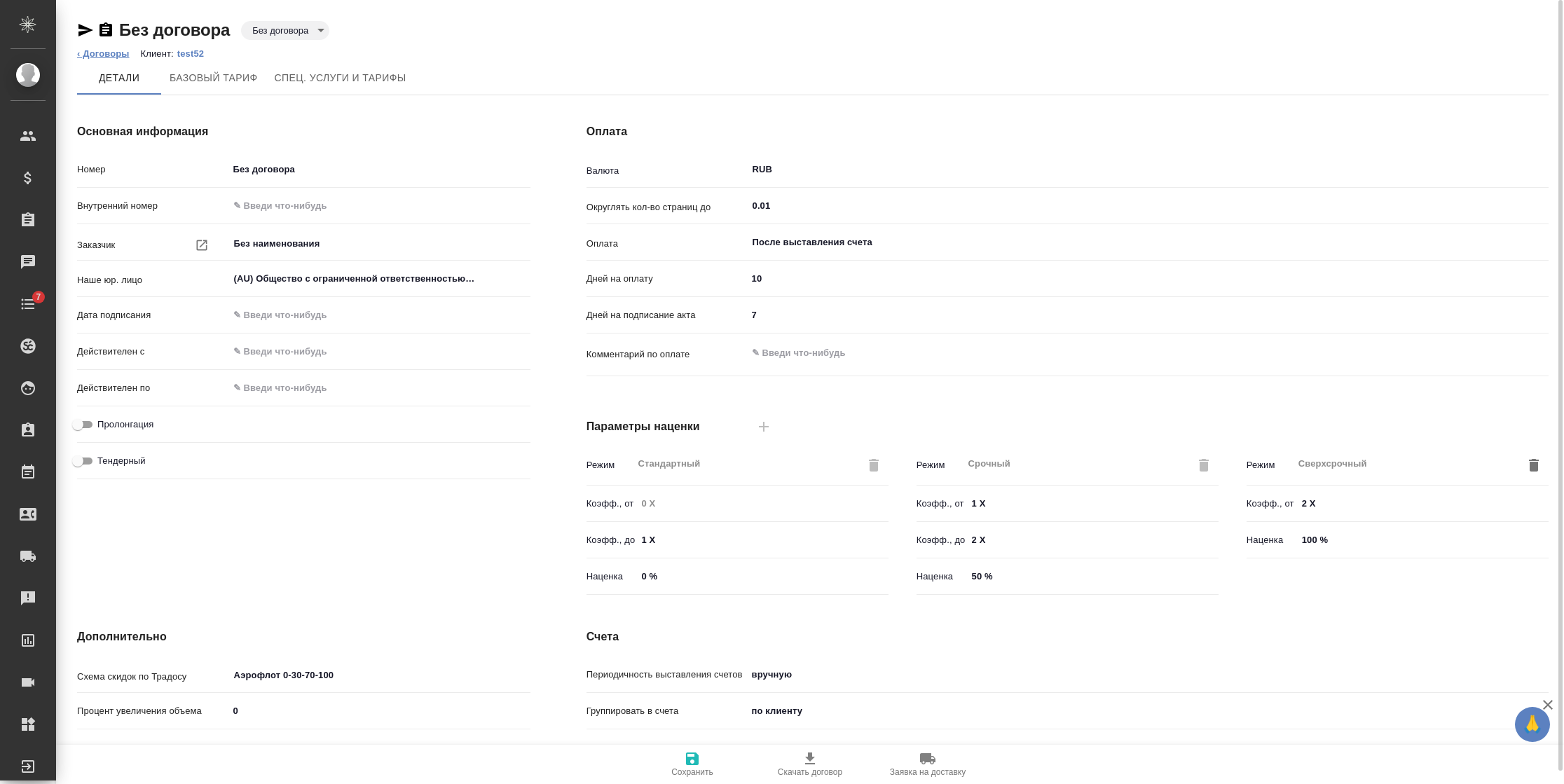
click at [104, 54] on link "‹ Договоры" at bounding box center [103, 54] width 53 height 11
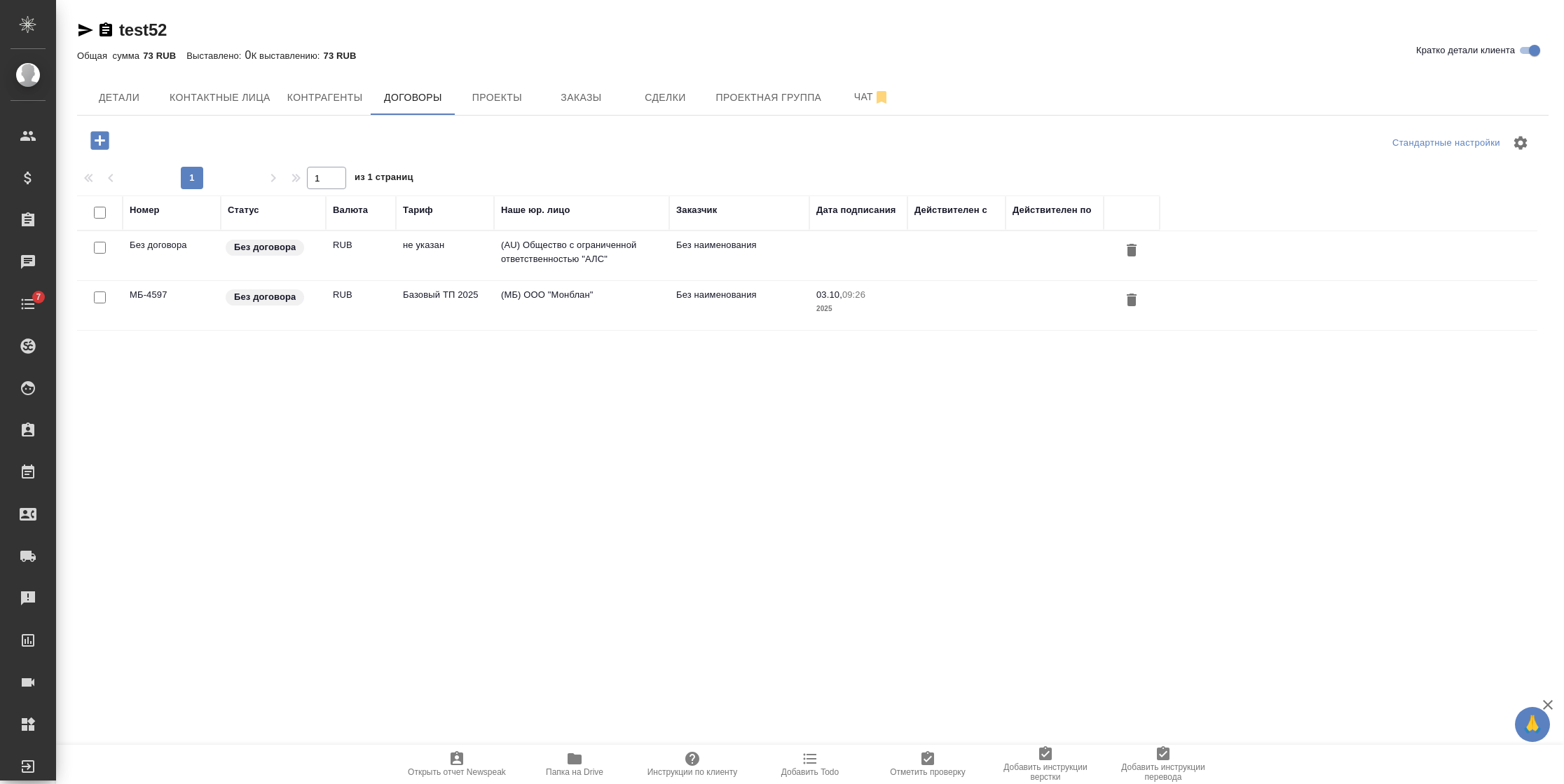
click at [423, 248] on td "не указан" at bounding box center [445, 256] width 98 height 49
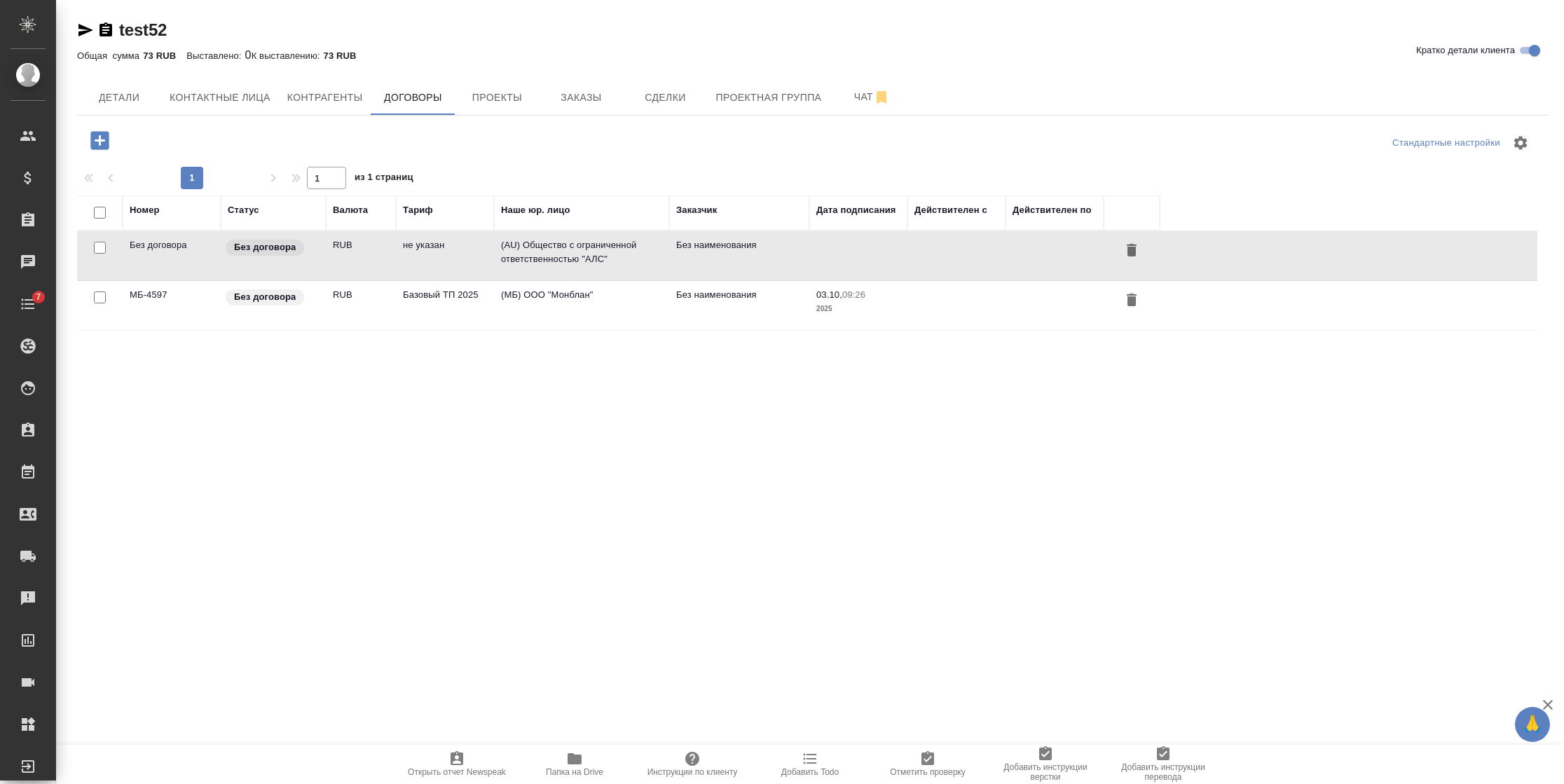
drag, startPoint x: 0, startPoint y: 0, endPoint x: 423, endPoint y: 248, distance: 490.3
click at [423, 248] on td "не указан" at bounding box center [445, 256] width 98 height 49
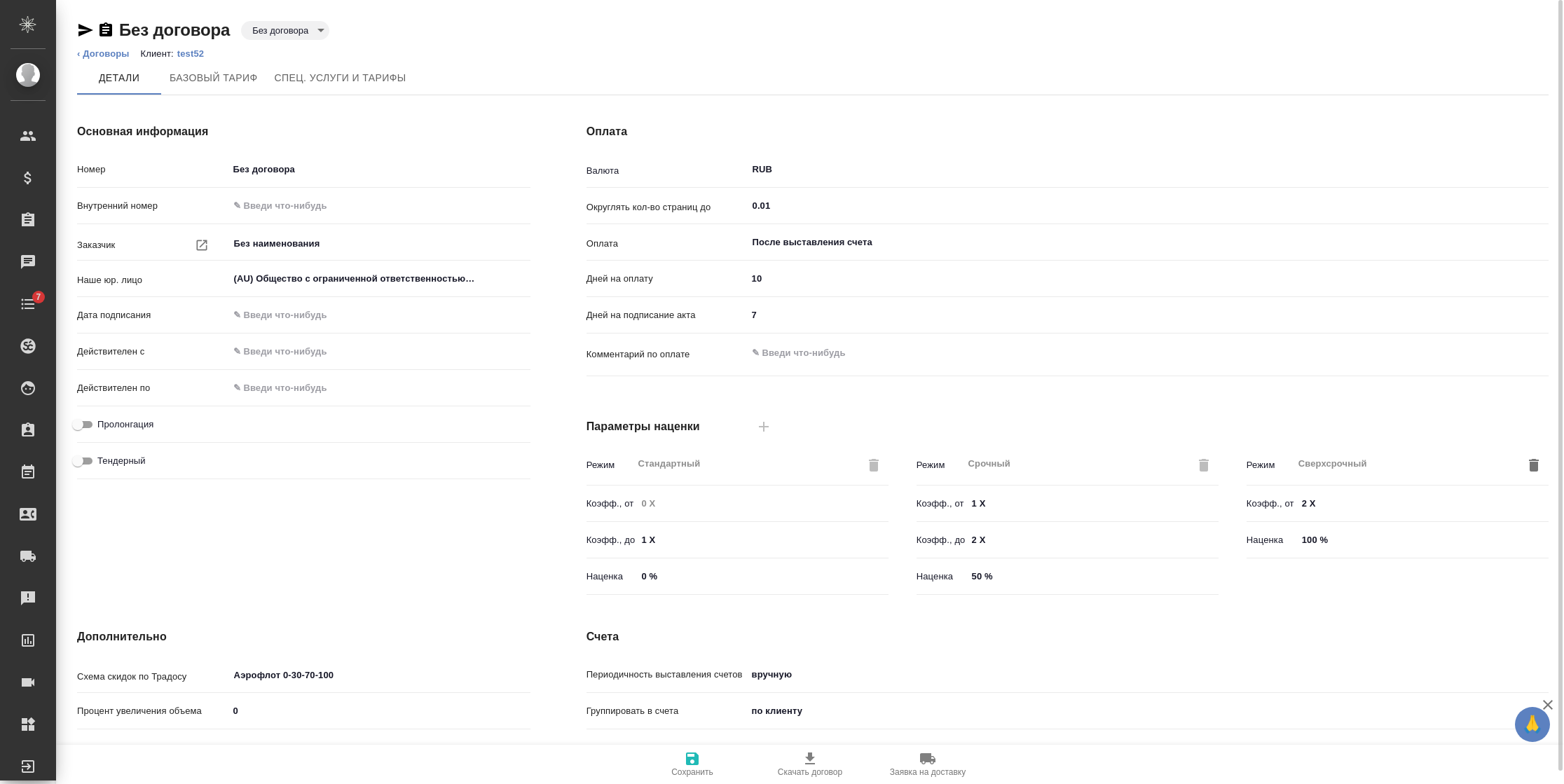
click at [129, 58] on ol "‹ Договоры Клиент: test52" at bounding box center [812, 54] width 1471 height 14
click at [113, 54] on link "‹ Договоры" at bounding box center [103, 54] width 53 height 11
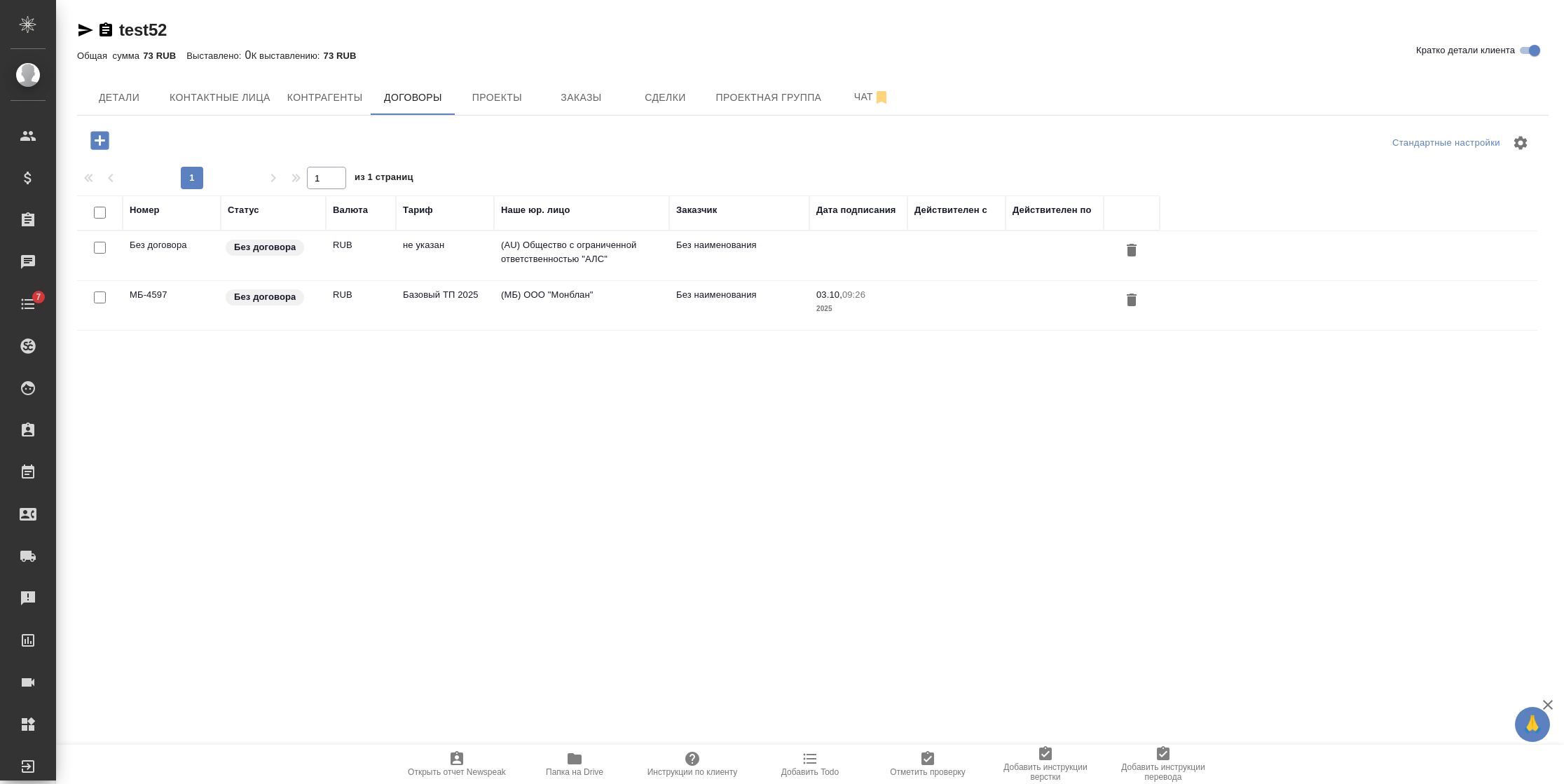
click at [443, 299] on td "Базовый ТП 2025" at bounding box center [445, 305] width 98 height 49
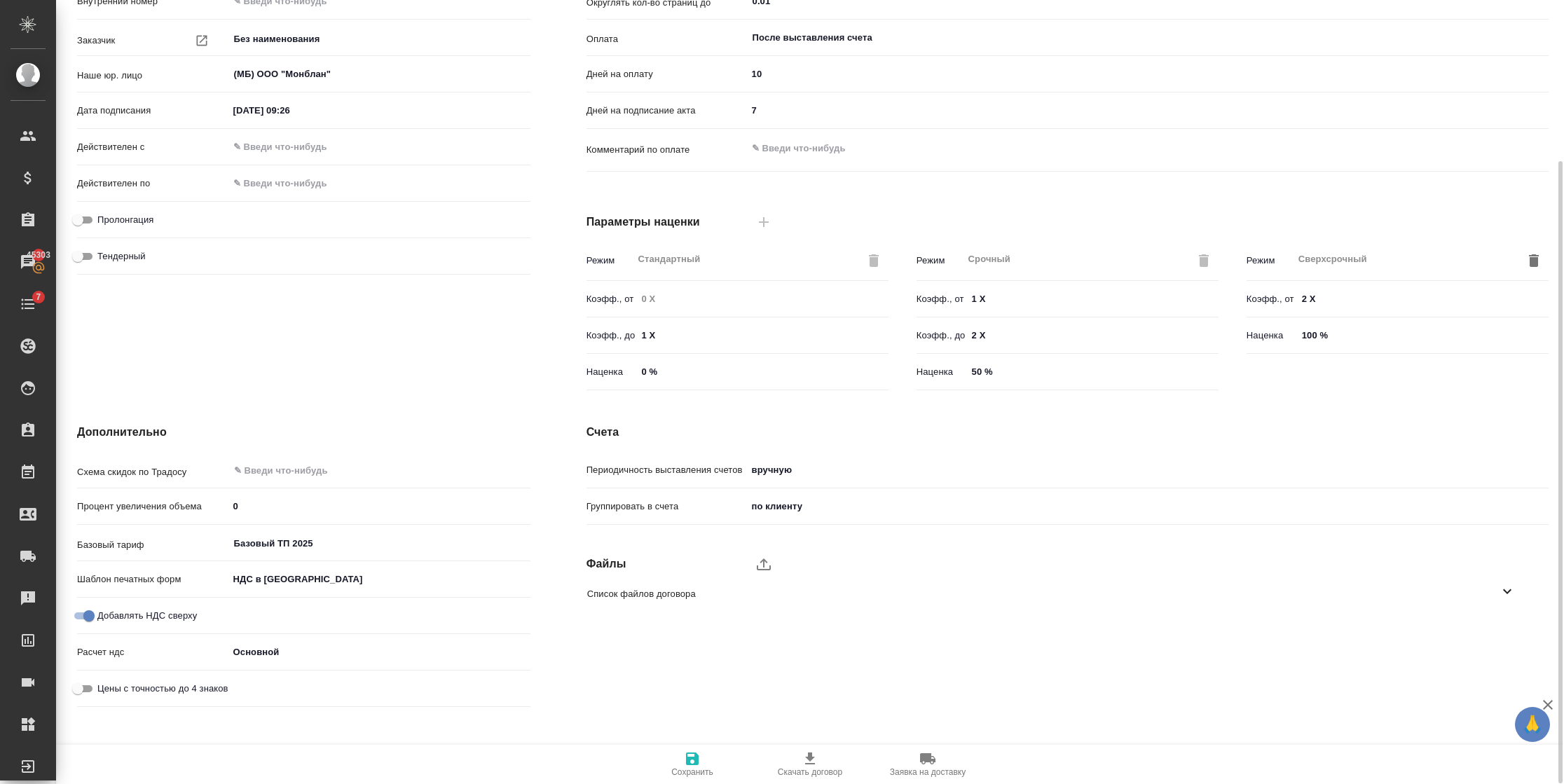
scroll to position [187, 0]
